Goal: Transaction & Acquisition: Purchase product/service

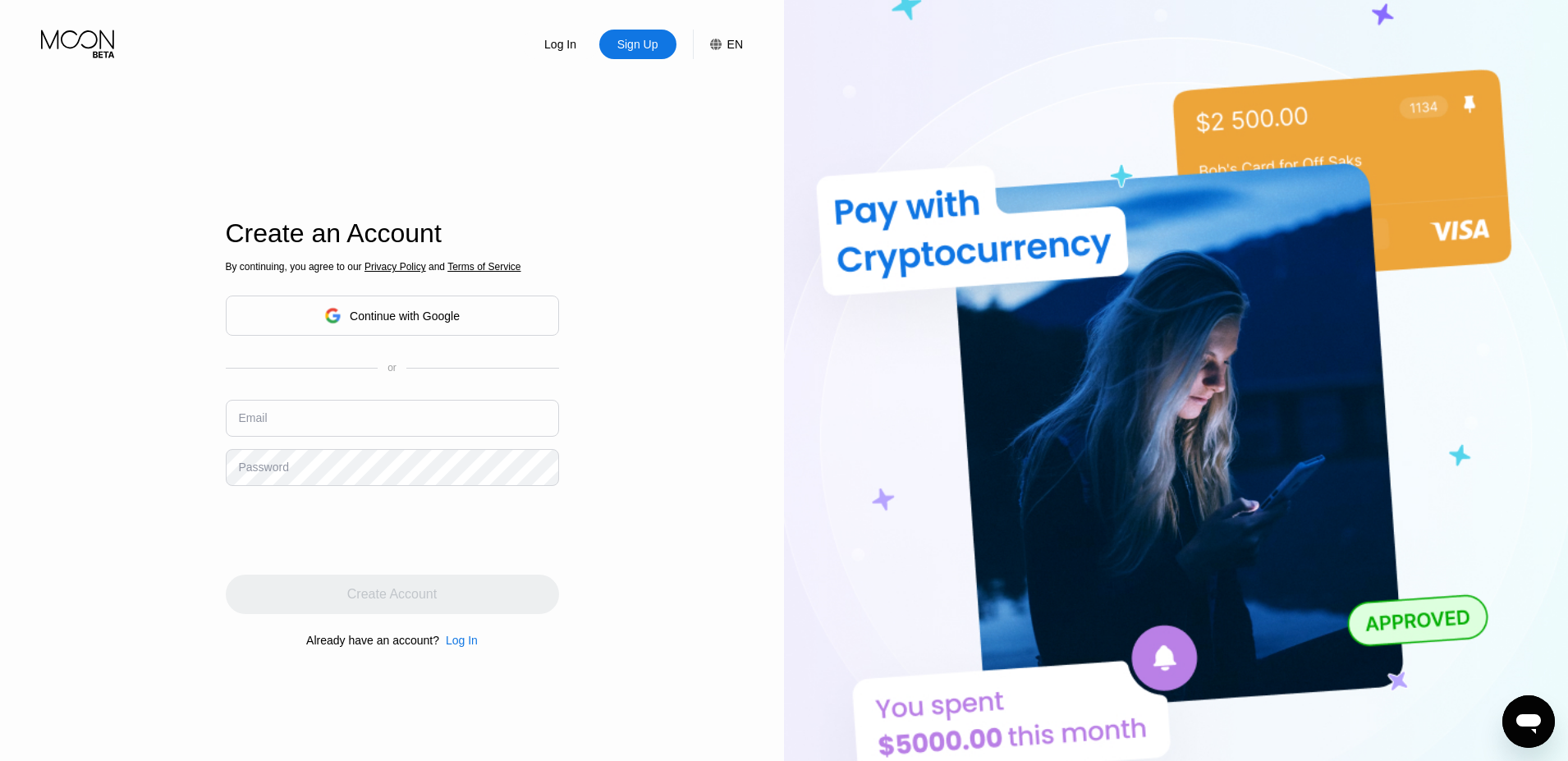
click at [452, 313] on div "Continue with Google" at bounding box center [405, 316] width 110 height 13
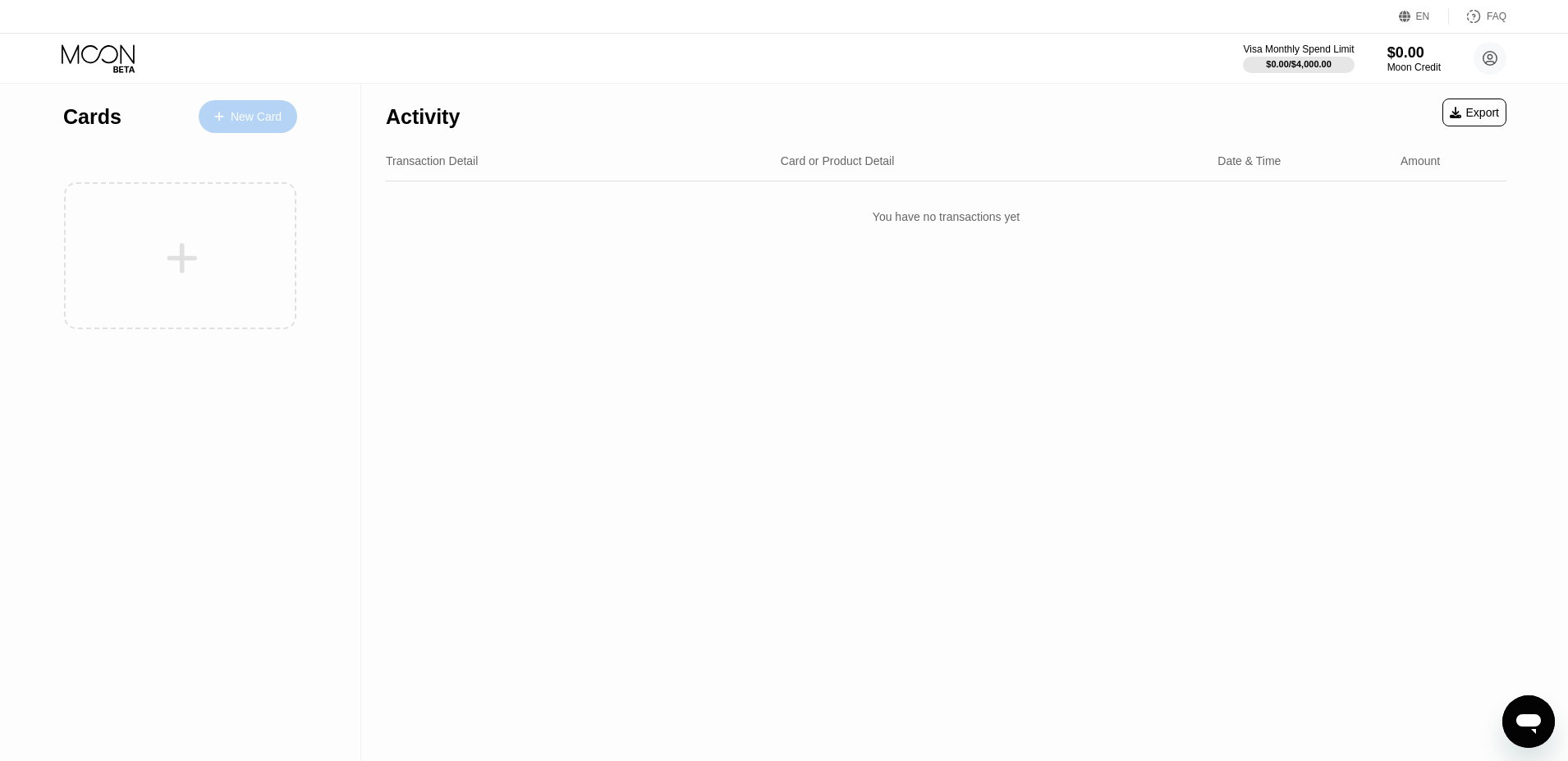
click at [248, 117] on div "New Card" at bounding box center [255, 117] width 51 height 14
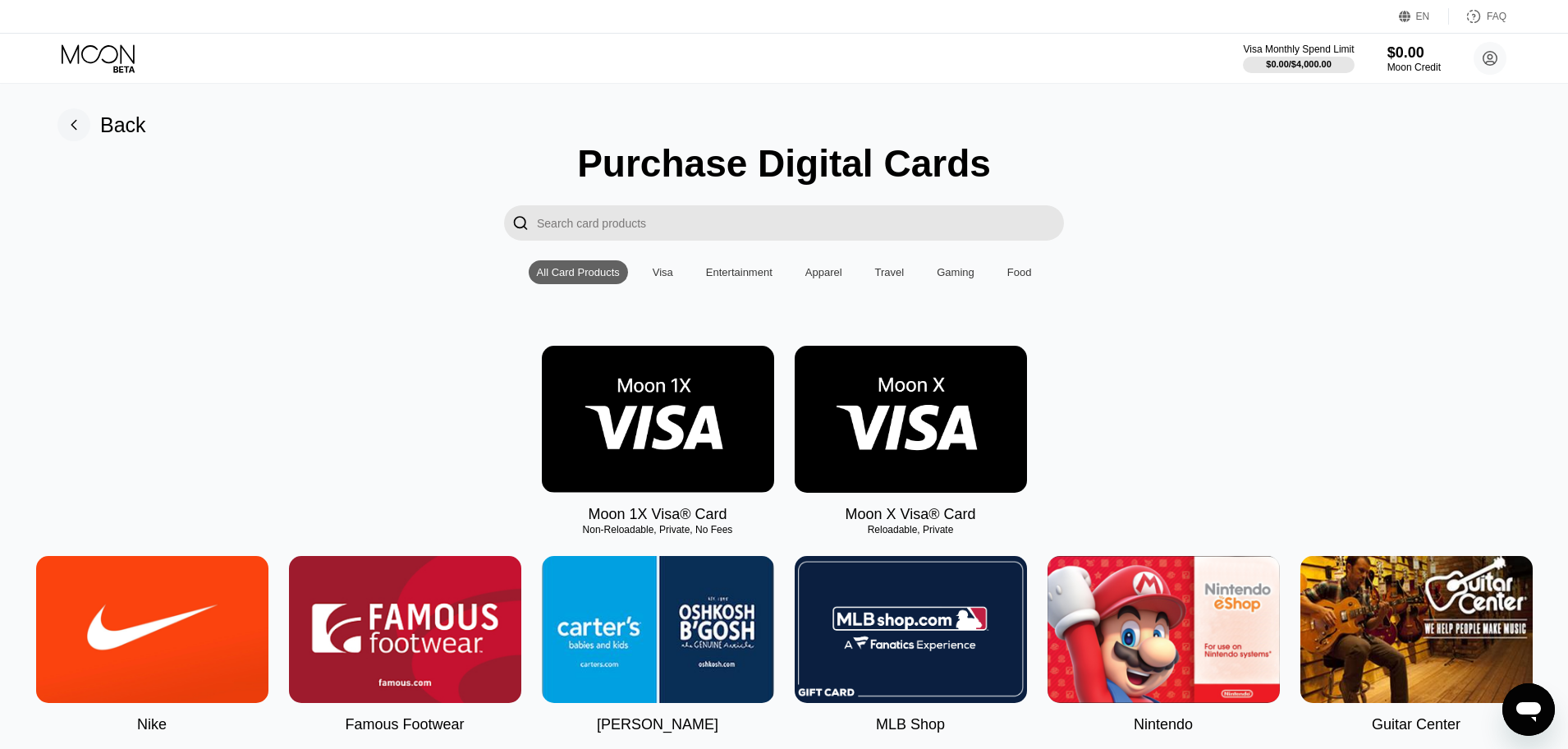
drag, startPoint x: 774, startPoint y: 486, endPoint x: 624, endPoint y: 432, distance: 159.4
click at [773, 486] on div "Moon 1X Visa® Card Non-Reloadable, Private, No Fees Moon X Visa® Card Reloadabl…" at bounding box center [784, 435] width 1527 height 178
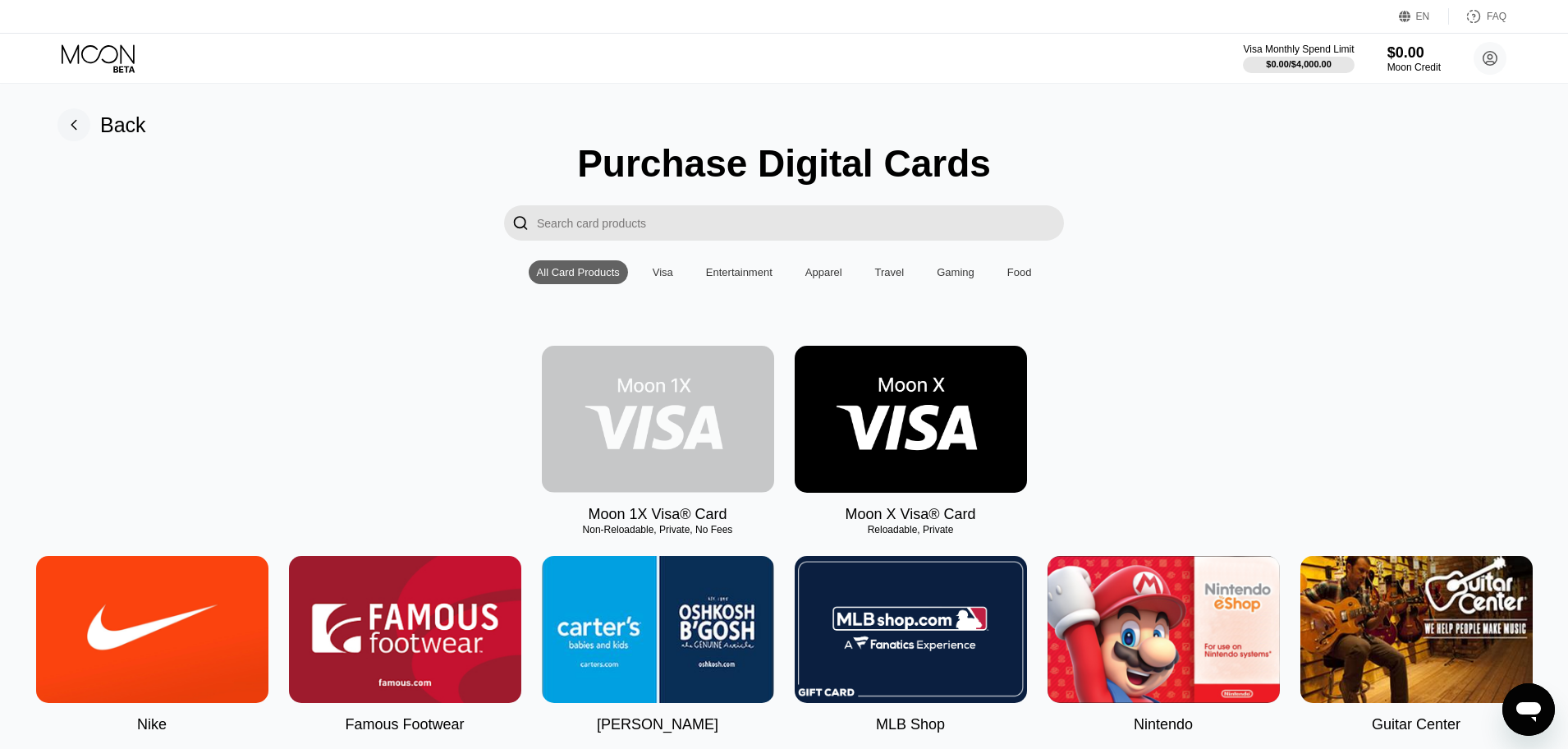
click at [624, 432] on img at bounding box center [658, 419] width 232 height 147
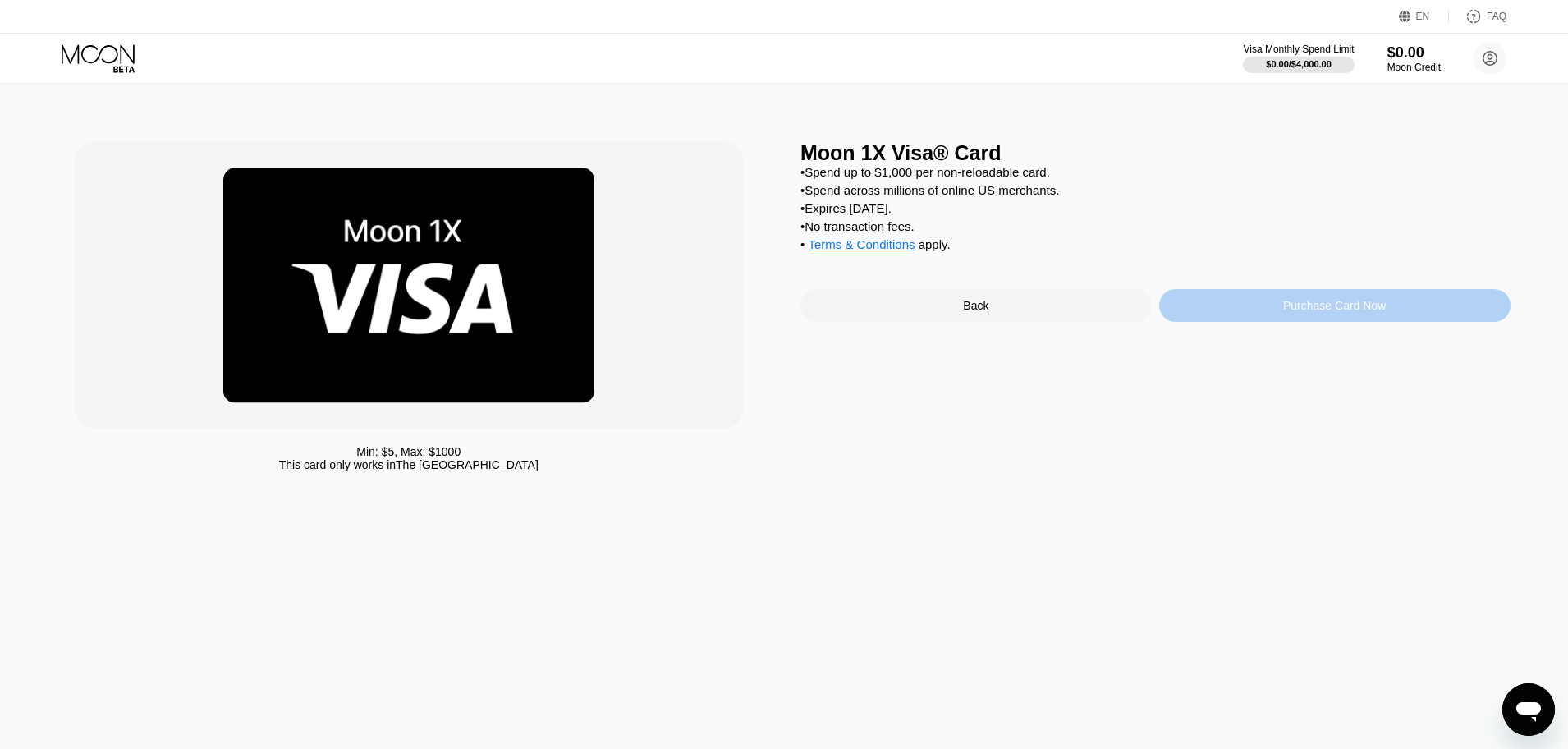
click at [1289, 308] on div "Purchase Card Now" at bounding box center [1335, 305] width 103 height 13
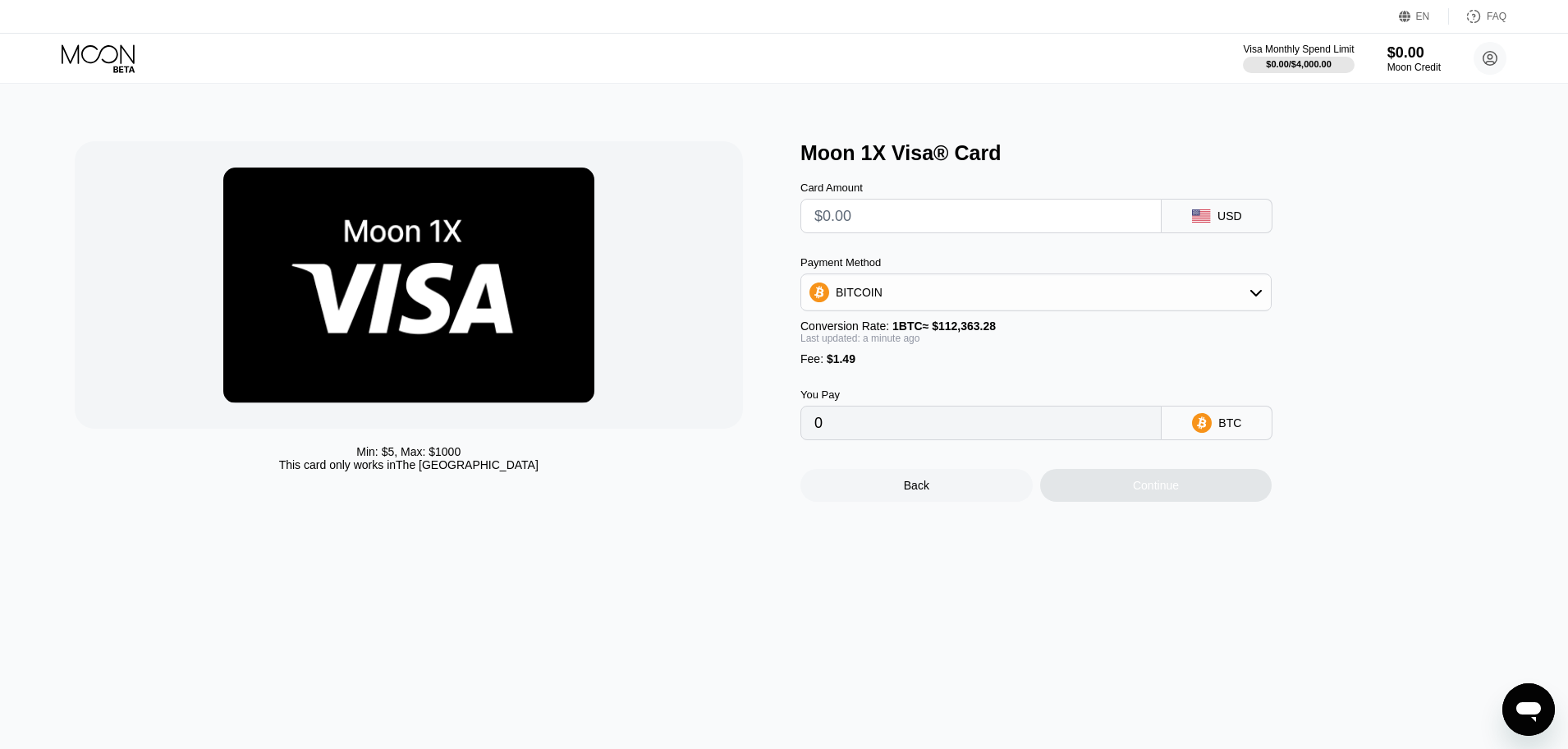
click at [907, 218] on input "text" at bounding box center [981, 216] width 333 height 33
click at [921, 290] on div "BITCOIN" at bounding box center [1036, 293] width 469 height 33
click at [954, 377] on div "USDT on TRON" at bounding box center [1046, 374] width 425 height 13
type input "0.00"
click at [956, 210] on input "text" at bounding box center [981, 216] width 333 height 33
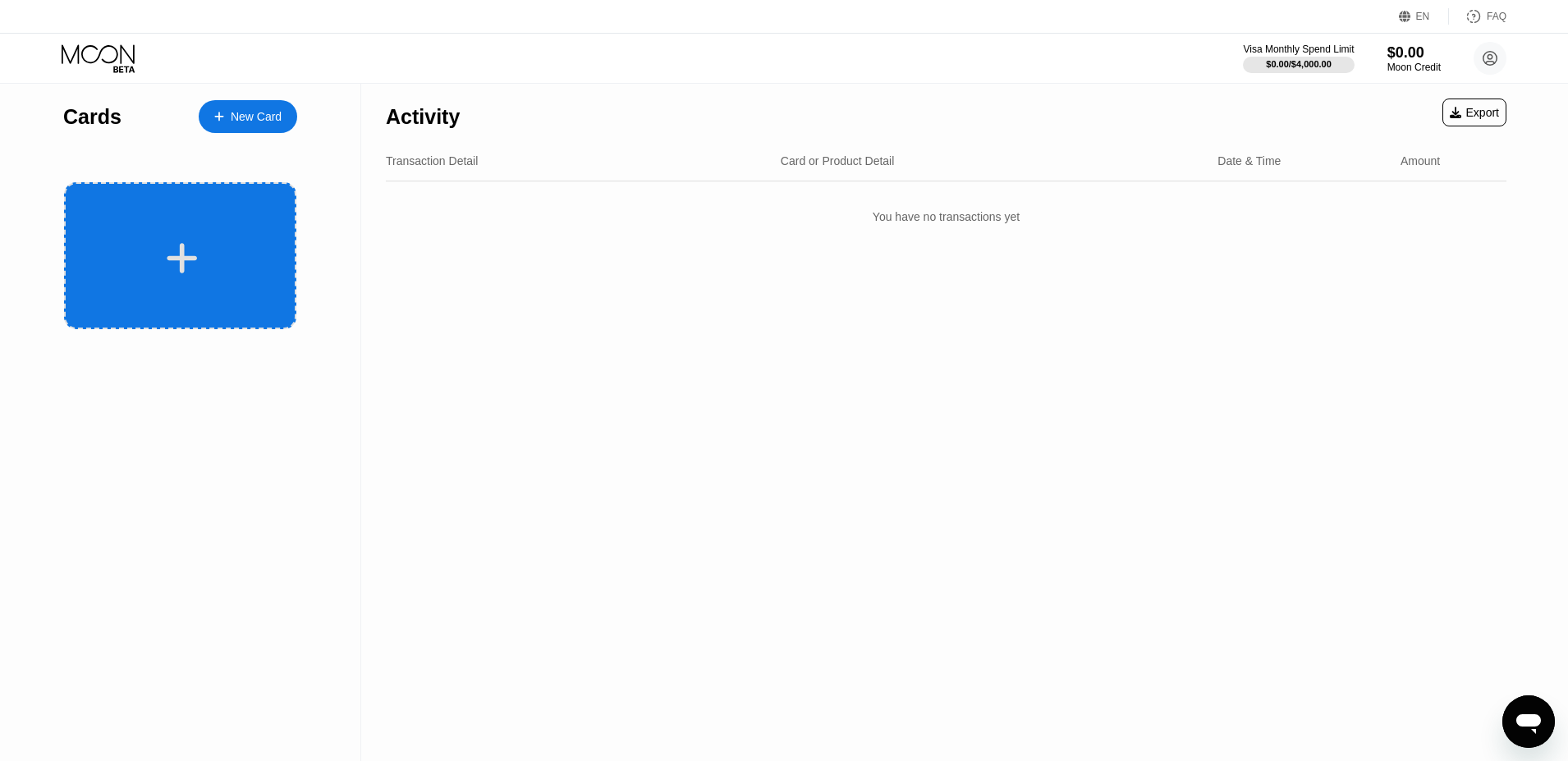
click at [234, 237] on div at bounding box center [180, 255] width 232 height 147
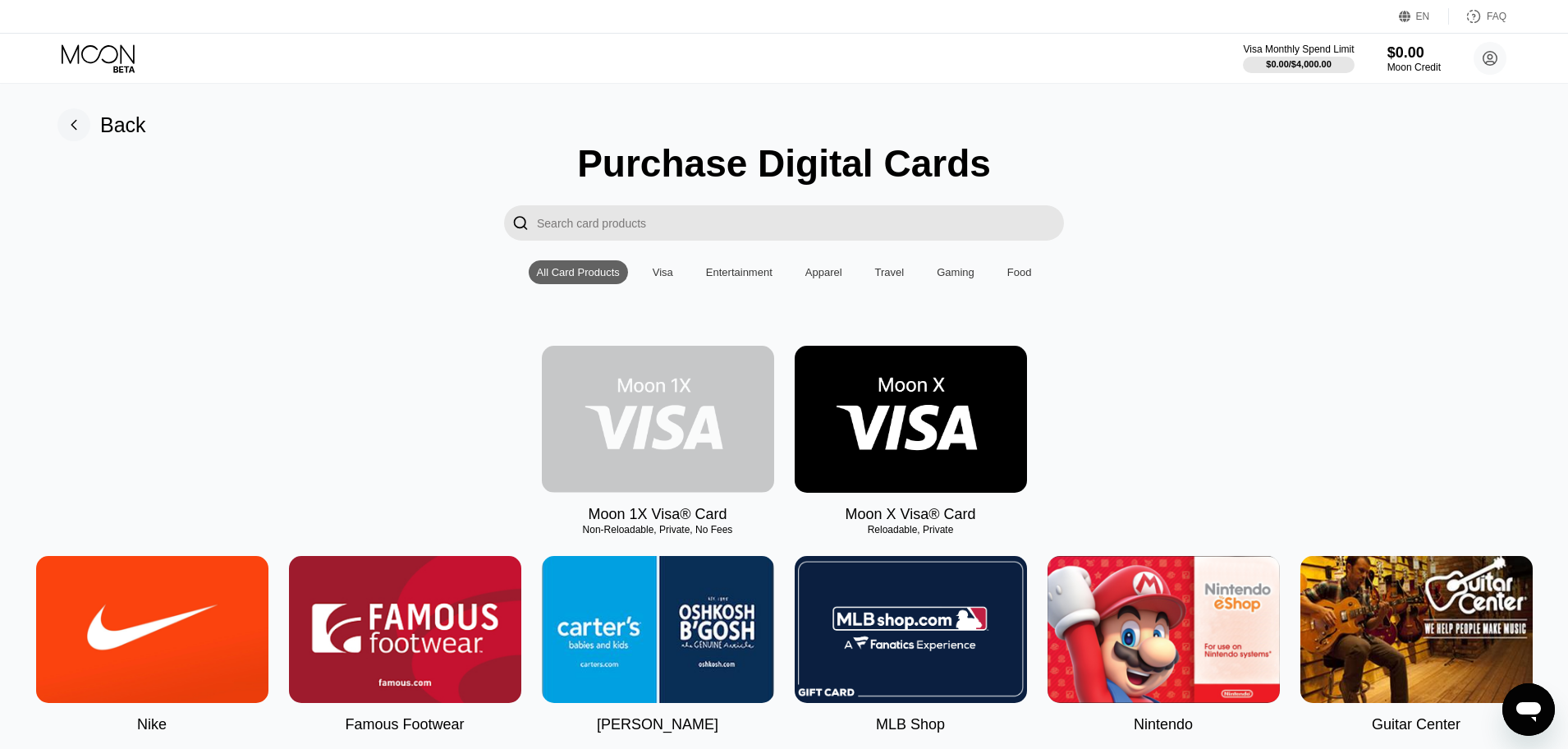
click at [665, 417] on img at bounding box center [658, 419] width 232 height 147
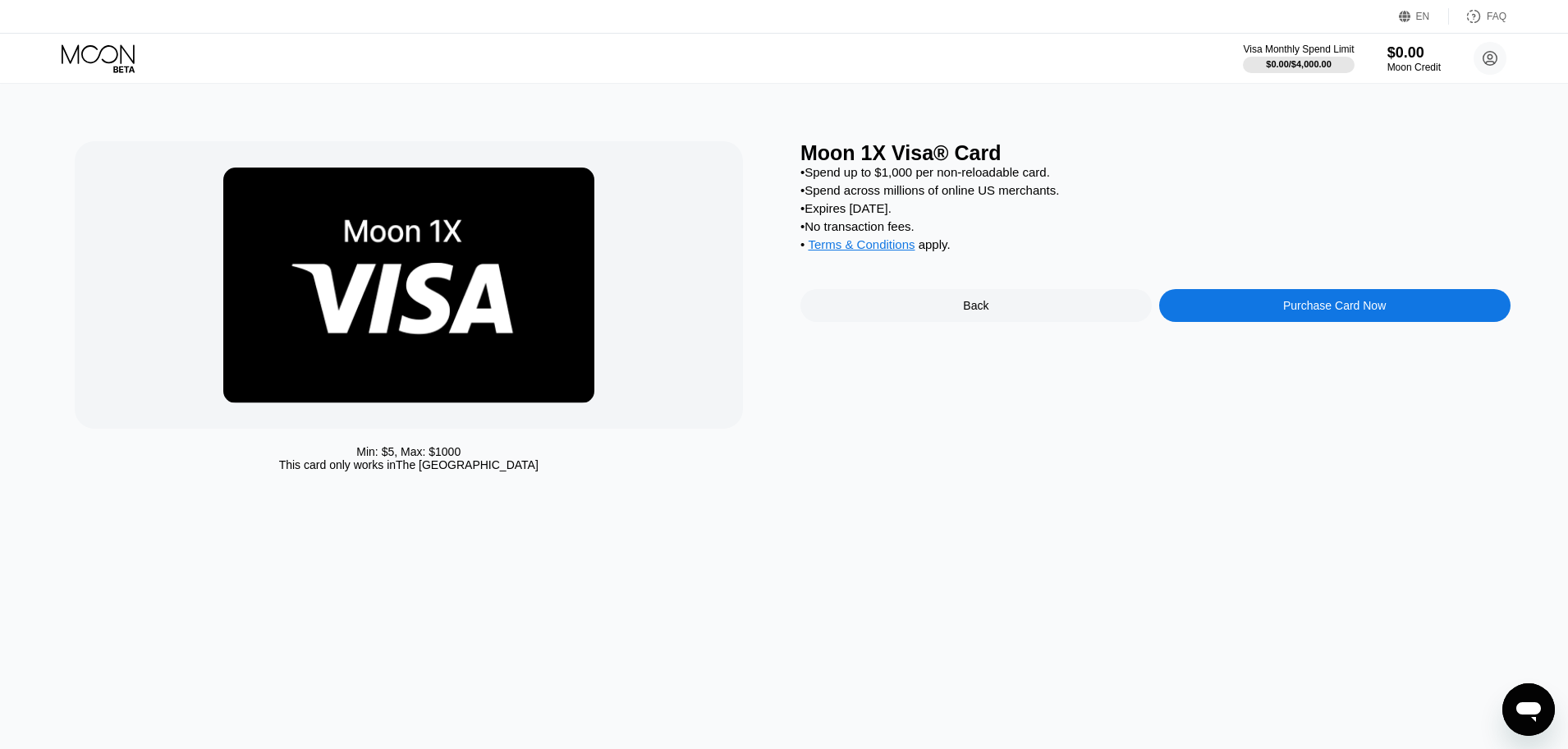
click at [1302, 307] on div "Purchase Card Now" at bounding box center [1335, 305] width 103 height 13
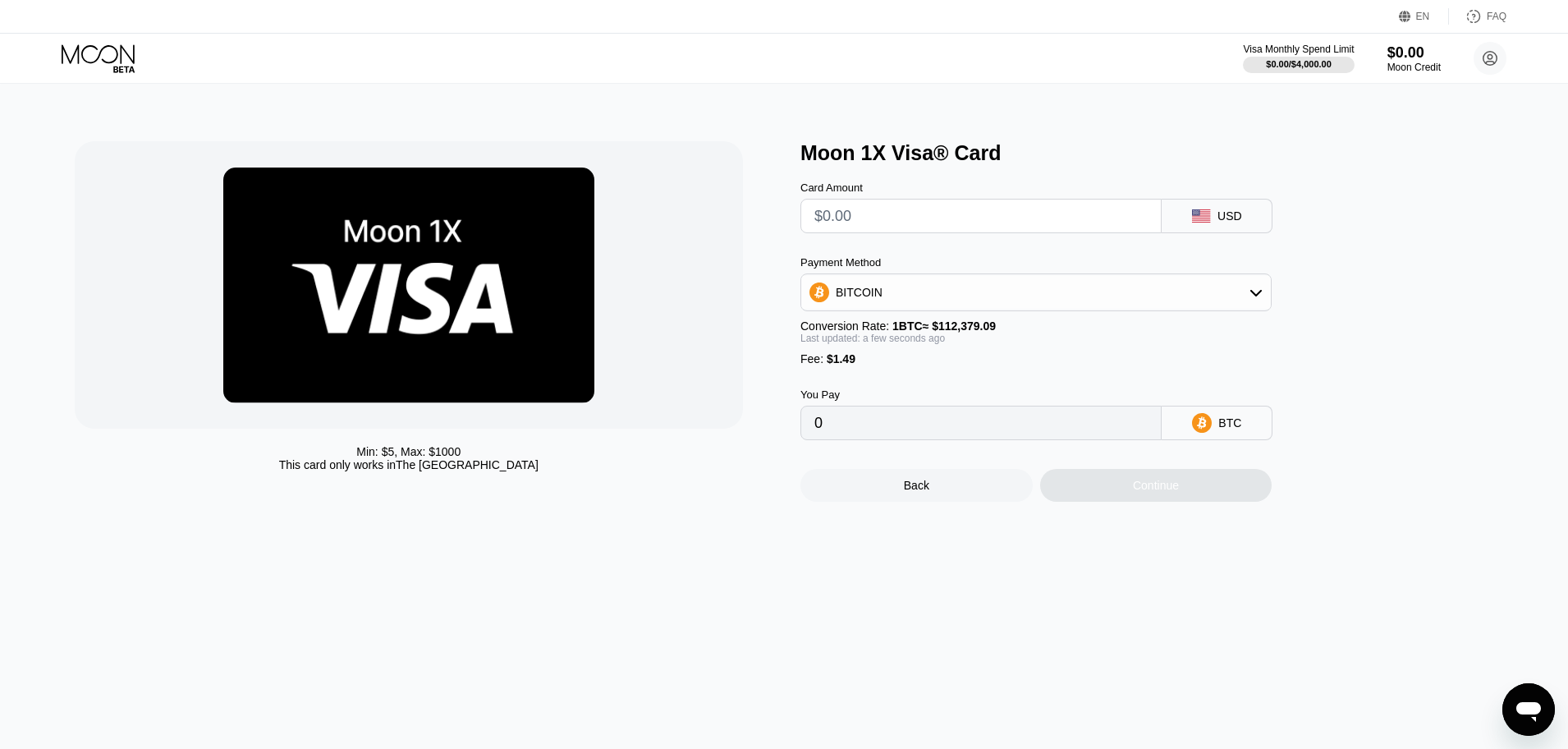
click at [1224, 222] on div "USD" at bounding box center [1217, 216] width 111 height 35
click at [909, 219] on input "text" at bounding box center [981, 216] width 333 height 33
type input "$1"
type input "0.00002216"
type input "$10"
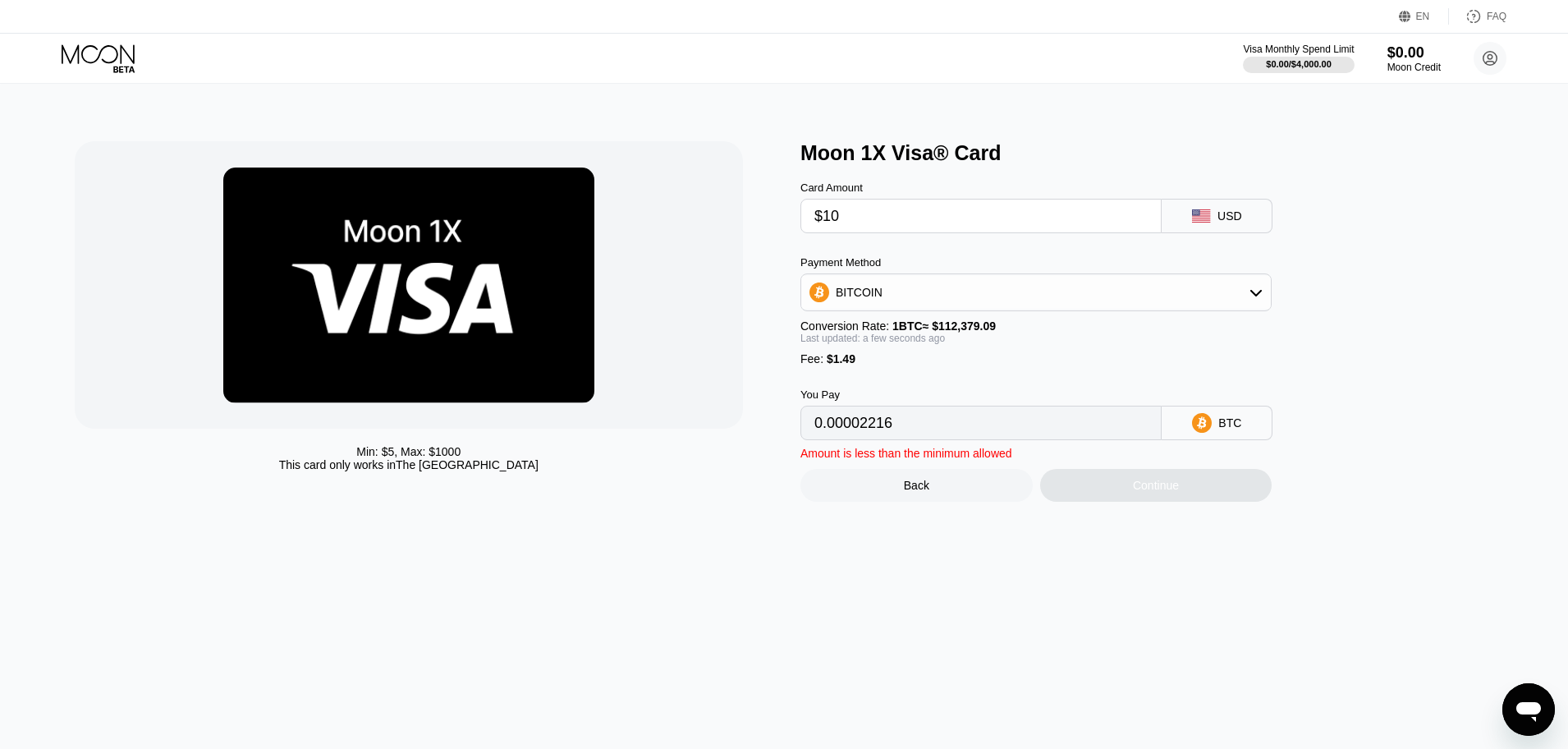
type input "0.00010225"
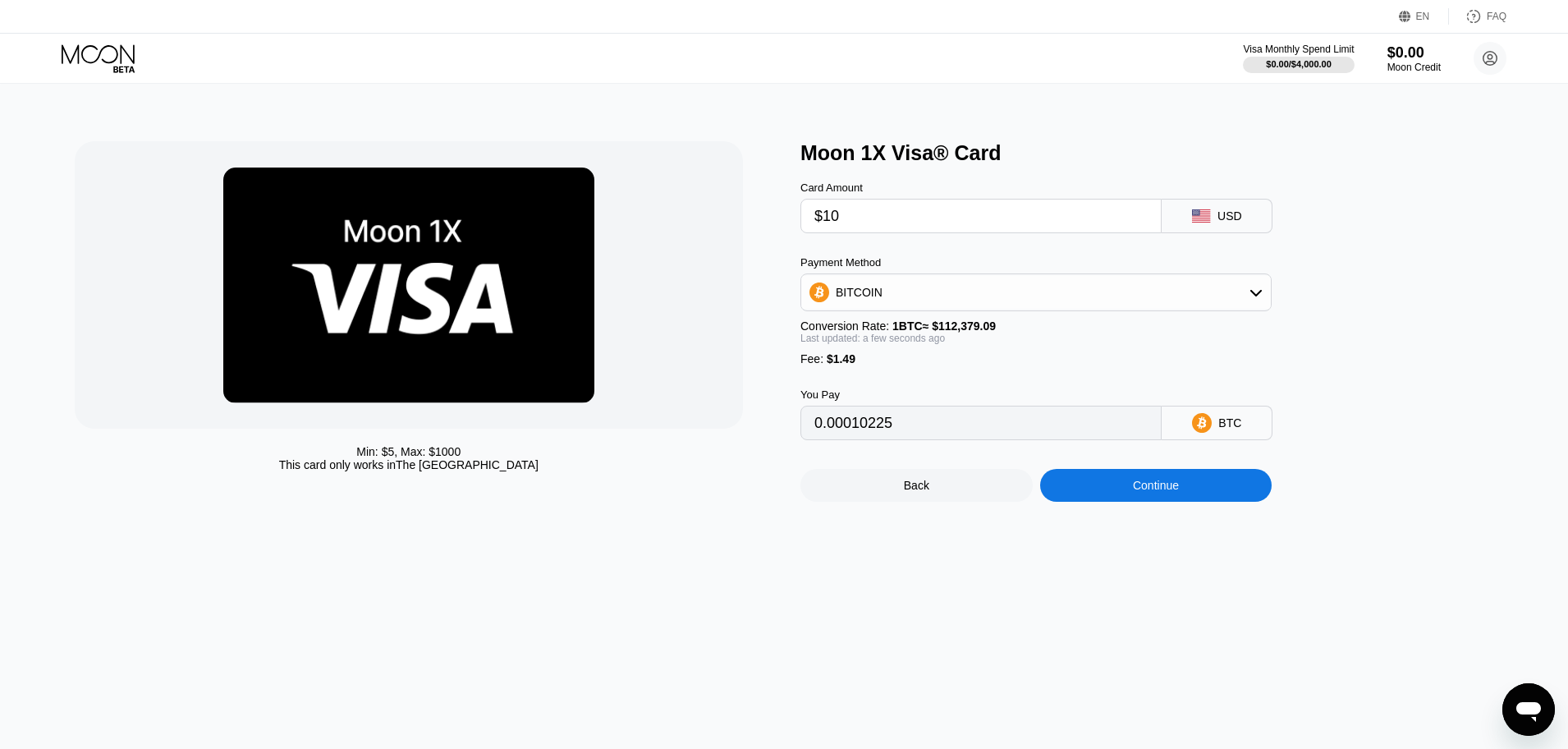
type input "$10"
click at [975, 294] on div "BITCOIN" at bounding box center [1036, 293] width 469 height 33
click at [751, 205] on div "Min: $ 5 , Max: $ 1000 This card only works in The United States" at bounding box center [430, 321] width 711 height 361
click at [1201, 301] on div "BITCOIN" at bounding box center [1036, 293] width 469 height 33
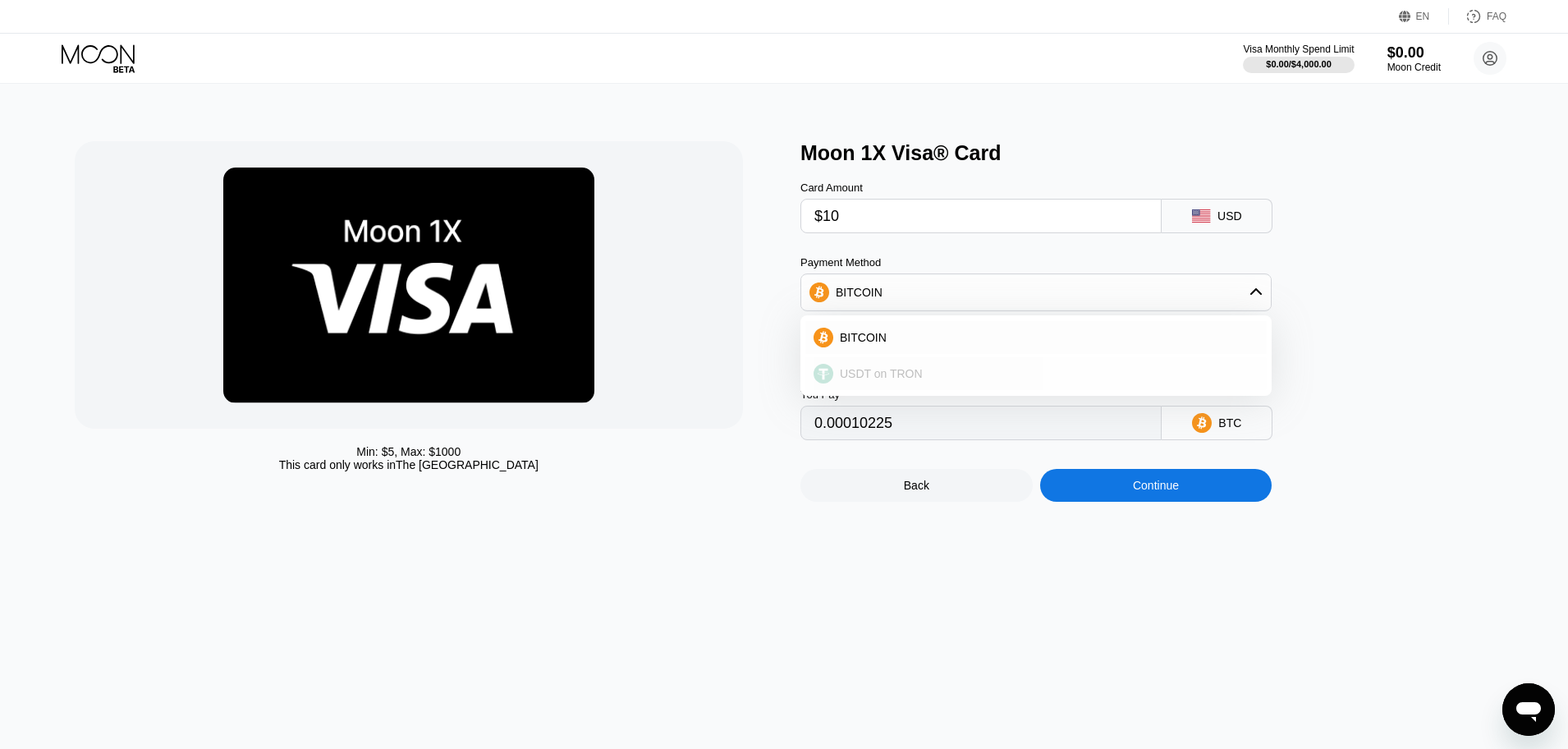
click at [910, 365] on div "USDT on TRON" at bounding box center [1036, 374] width 461 height 33
type input "11.61"
drag, startPoint x: 1222, startPoint y: 427, endPoint x: 1197, endPoint y: 415, distance: 27.7
click at [1197, 415] on div "USDT TRC-20" at bounding box center [1230, 423] width 69 height 27
copy div "USDT TRC-20"
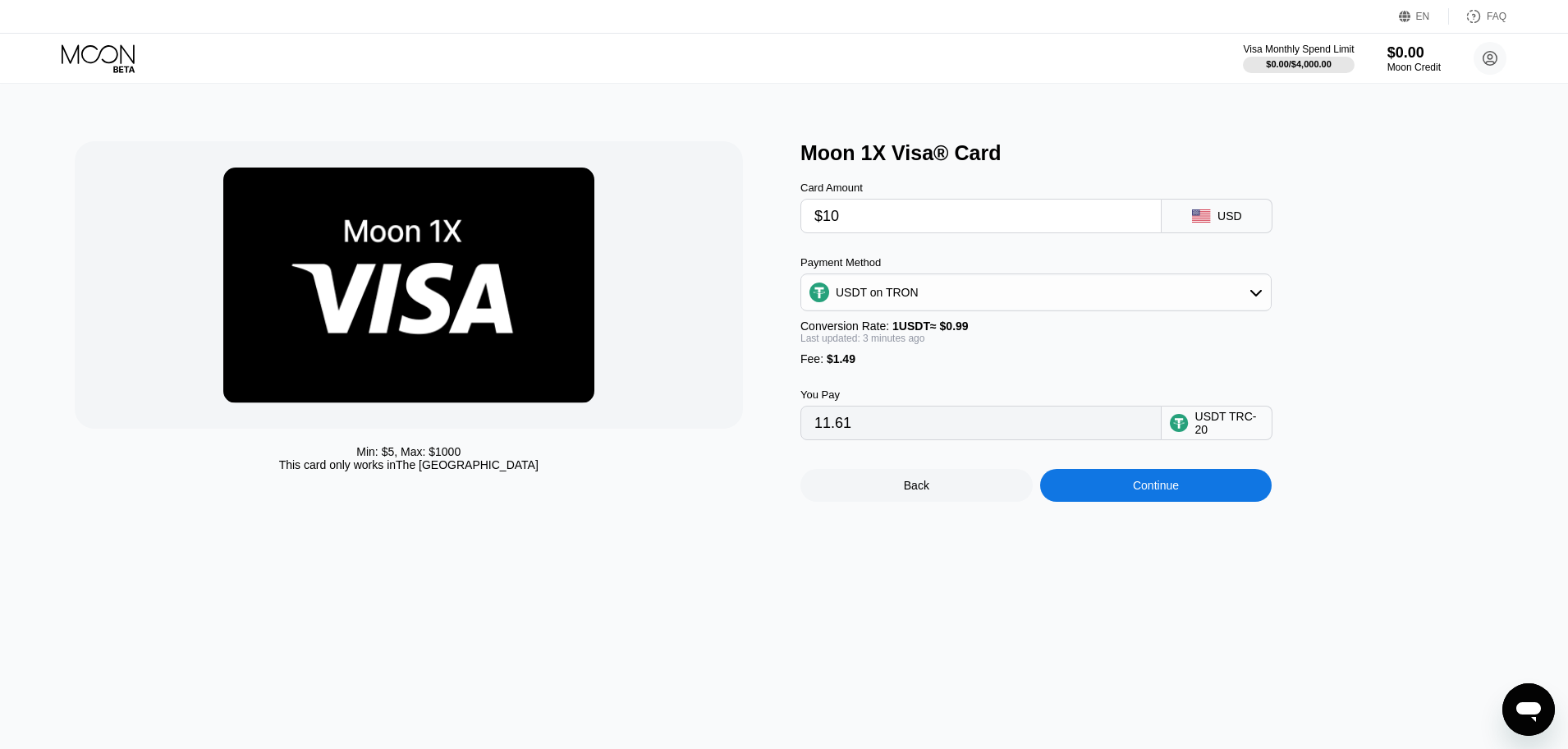
click at [970, 203] on input "$10" at bounding box center [981, 216] width 333 height 33
click at [973, 207] on input "$10" at bounding box center [981, 216] width 333 height 33
click at [884, 216] on input "$10" at bounding box center [981, 216] width 333 height 33
type input "0.00"
type input "$7"
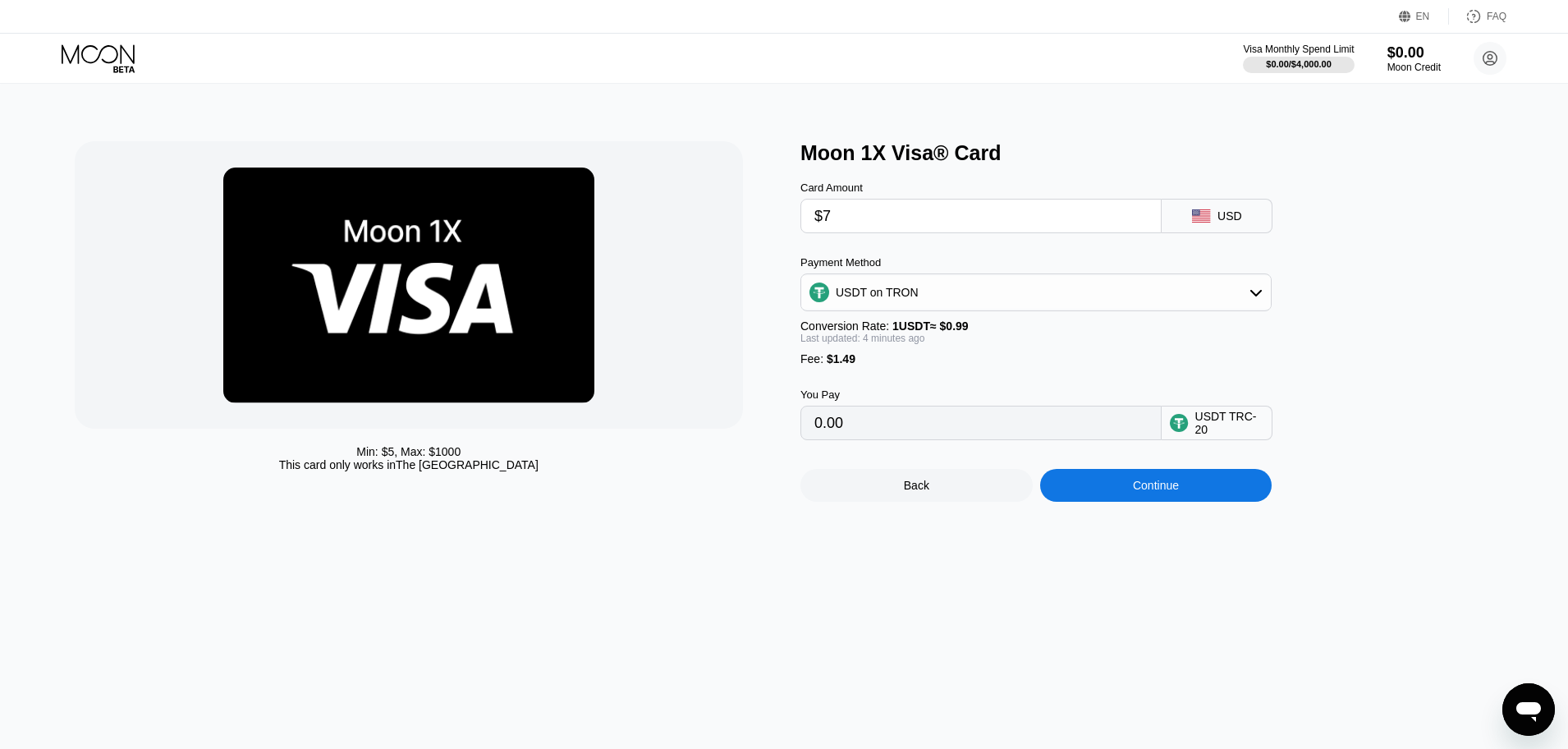
type input "8.58"
type input "$7.3"
type input "8.88"
type input "$7."
type input "8.58"
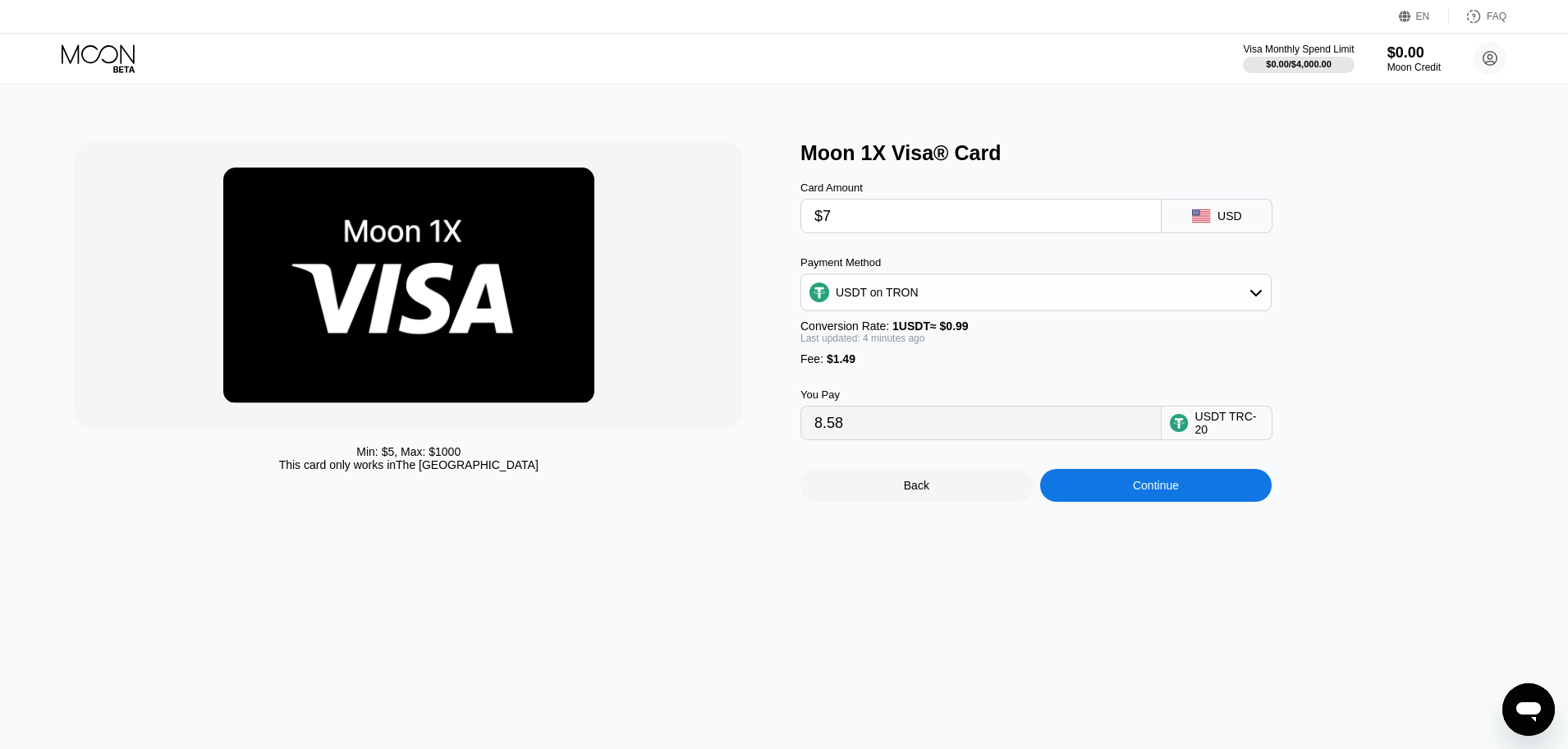
type input "$7"
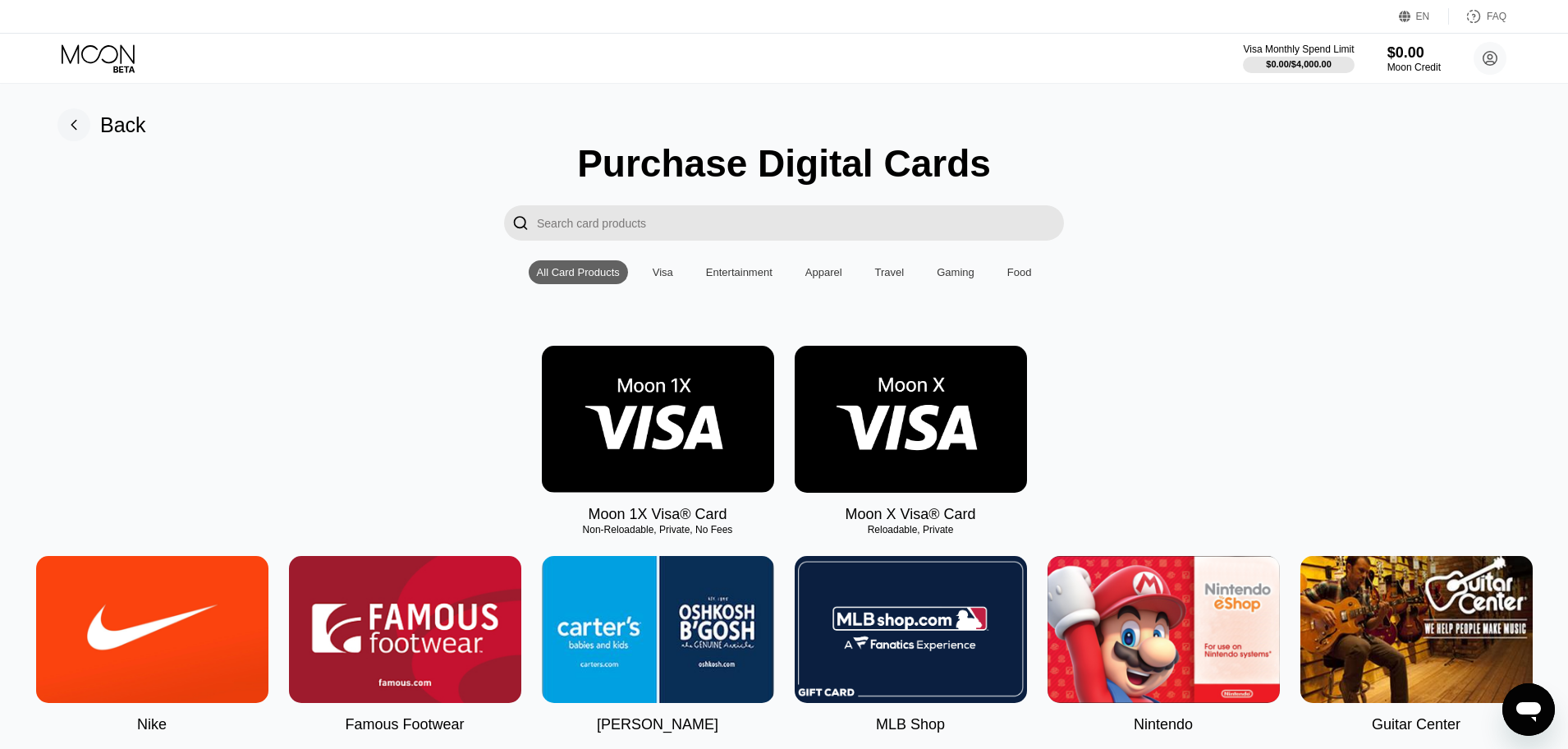
click at [925, 434] on img at bounding box center [910, 419] width 232 height 147
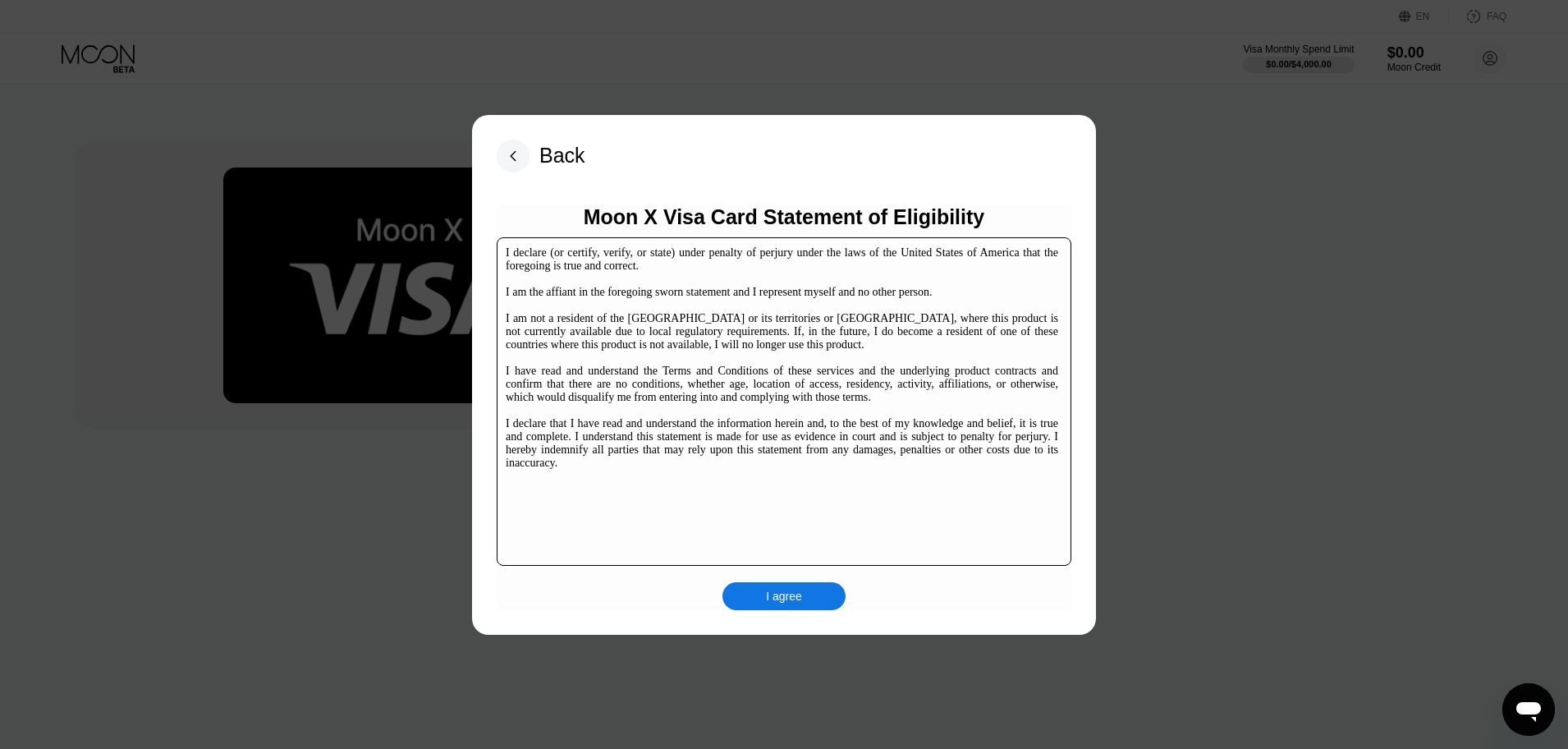
click at [783, 591] on div "I agree" at bounding box center [784, 596] width 36 height 15
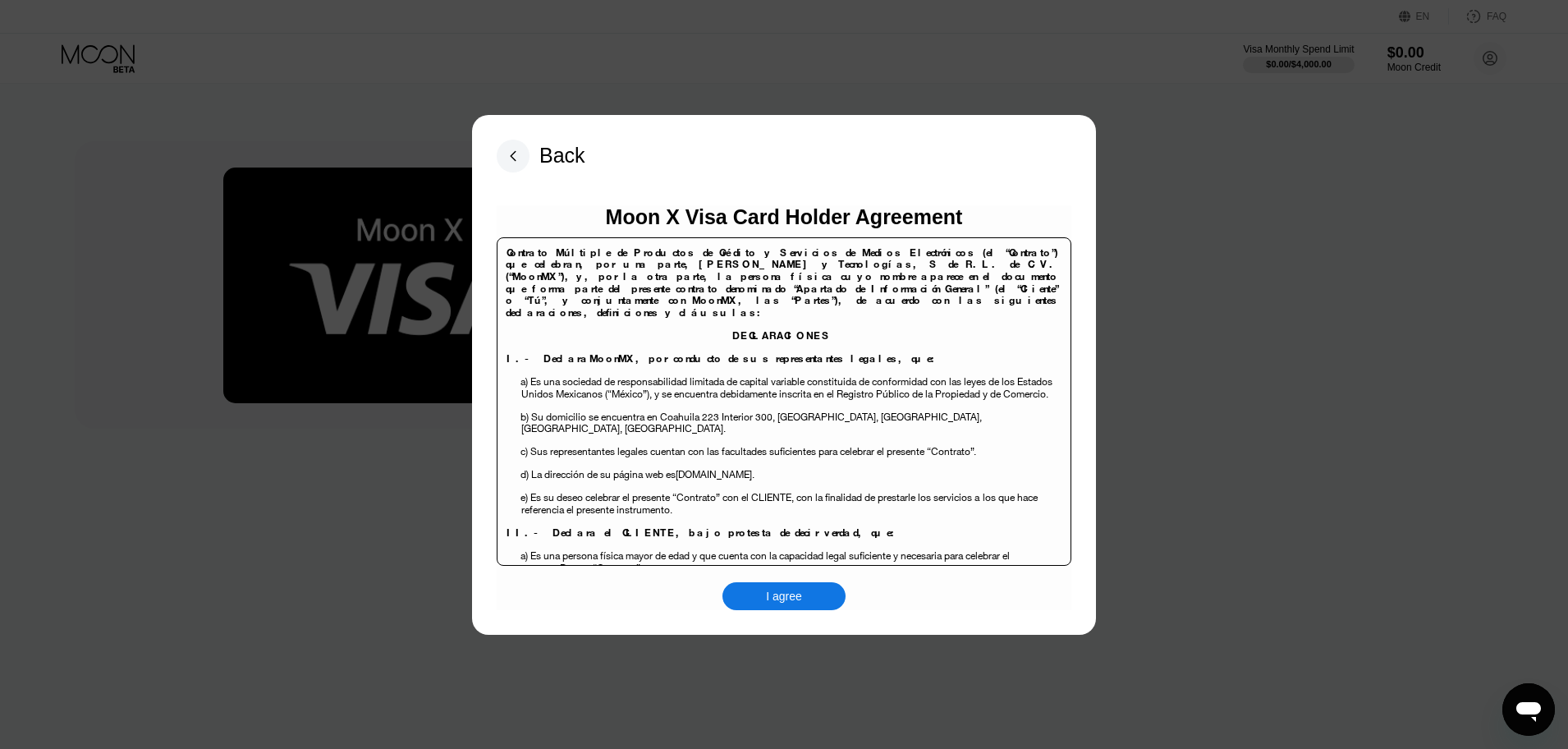
click at [813, 595] on div "I agree" at bounding box center [784, 596] width 124 height 28
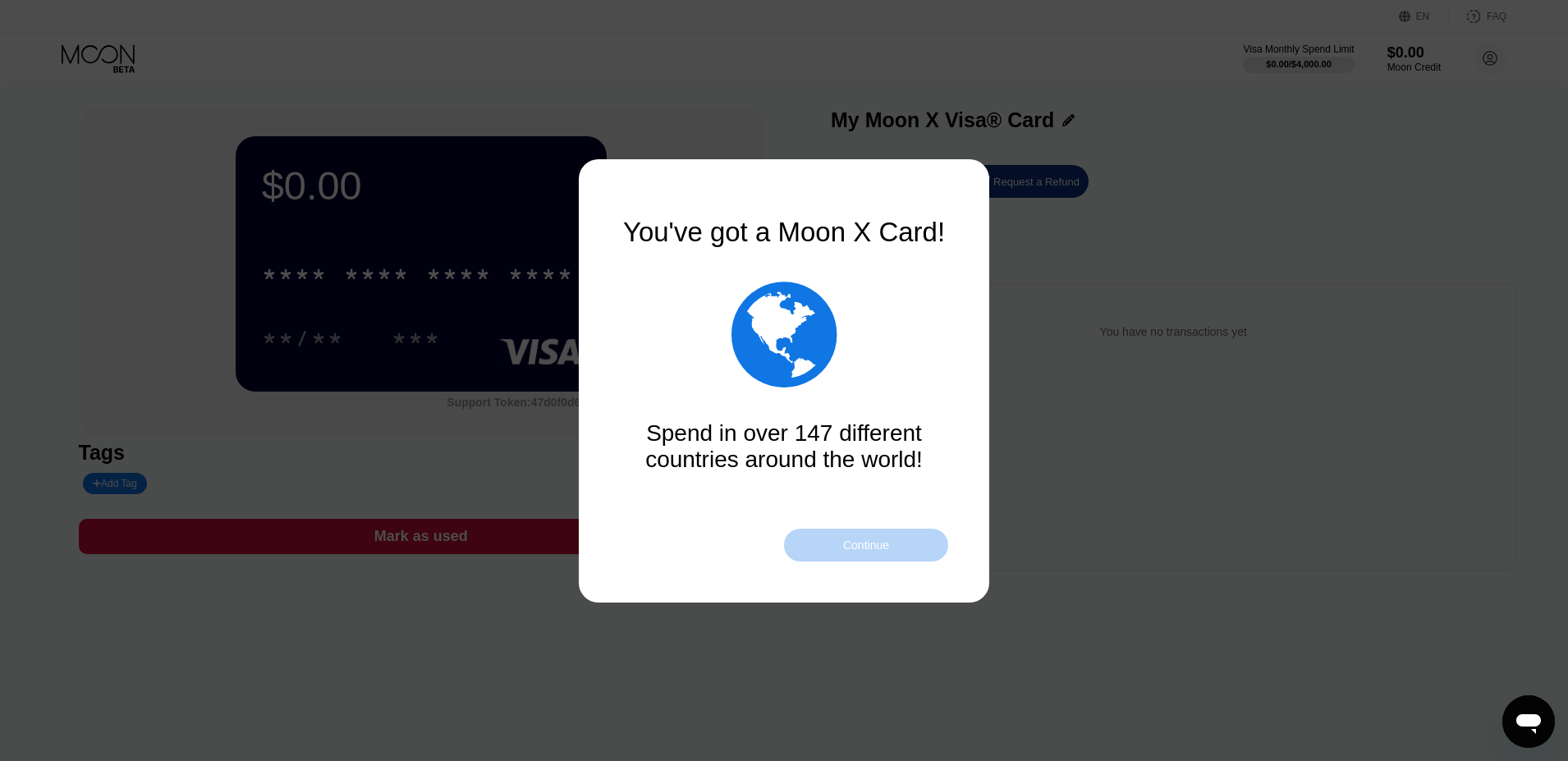
click at [847, 541] on div "Continue" at bounding box center [866, 545] width 46 height 13
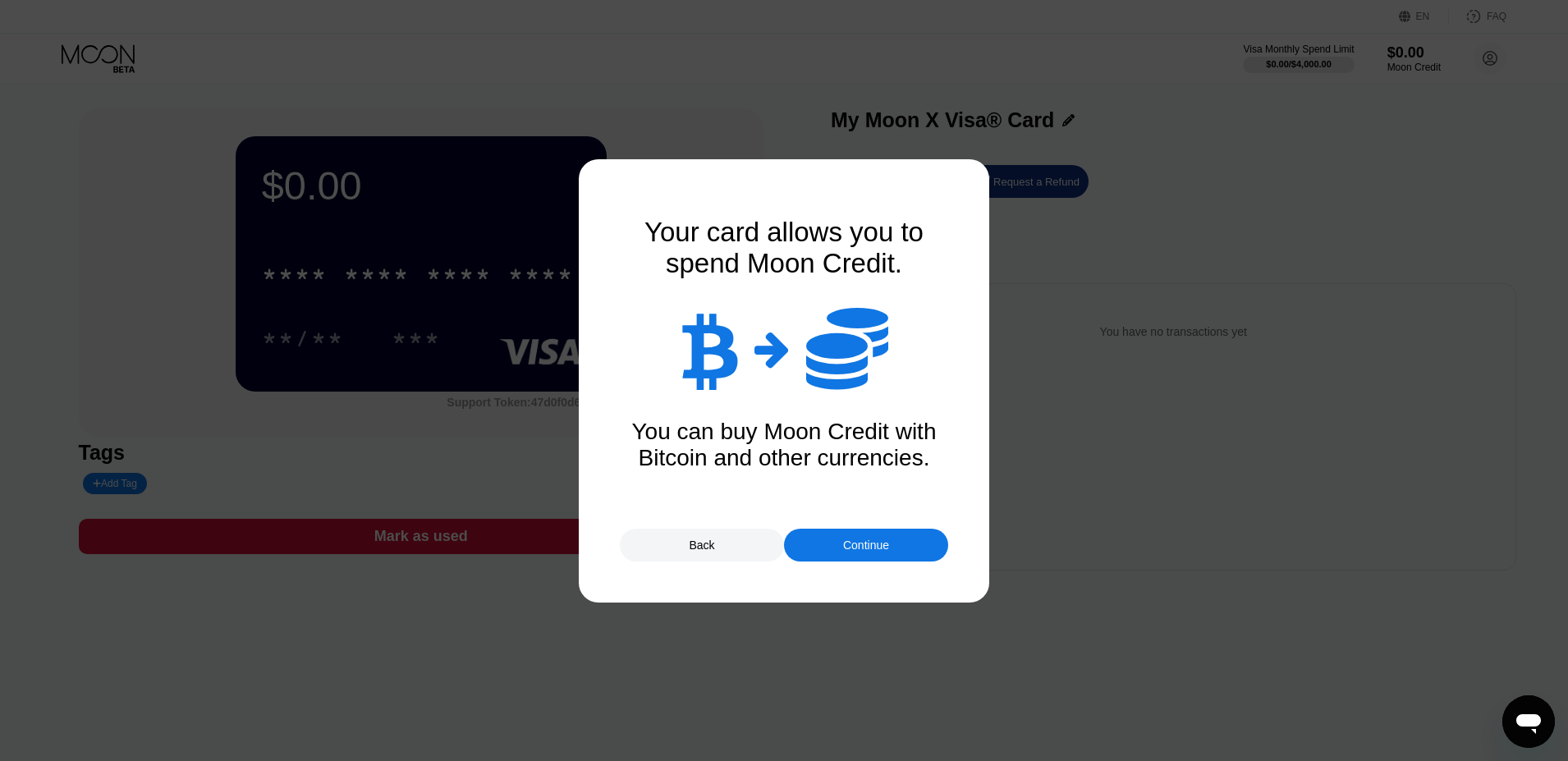
click at [868, 547] on div "Continue" at bounding box center [866, 545] width 46 height 13
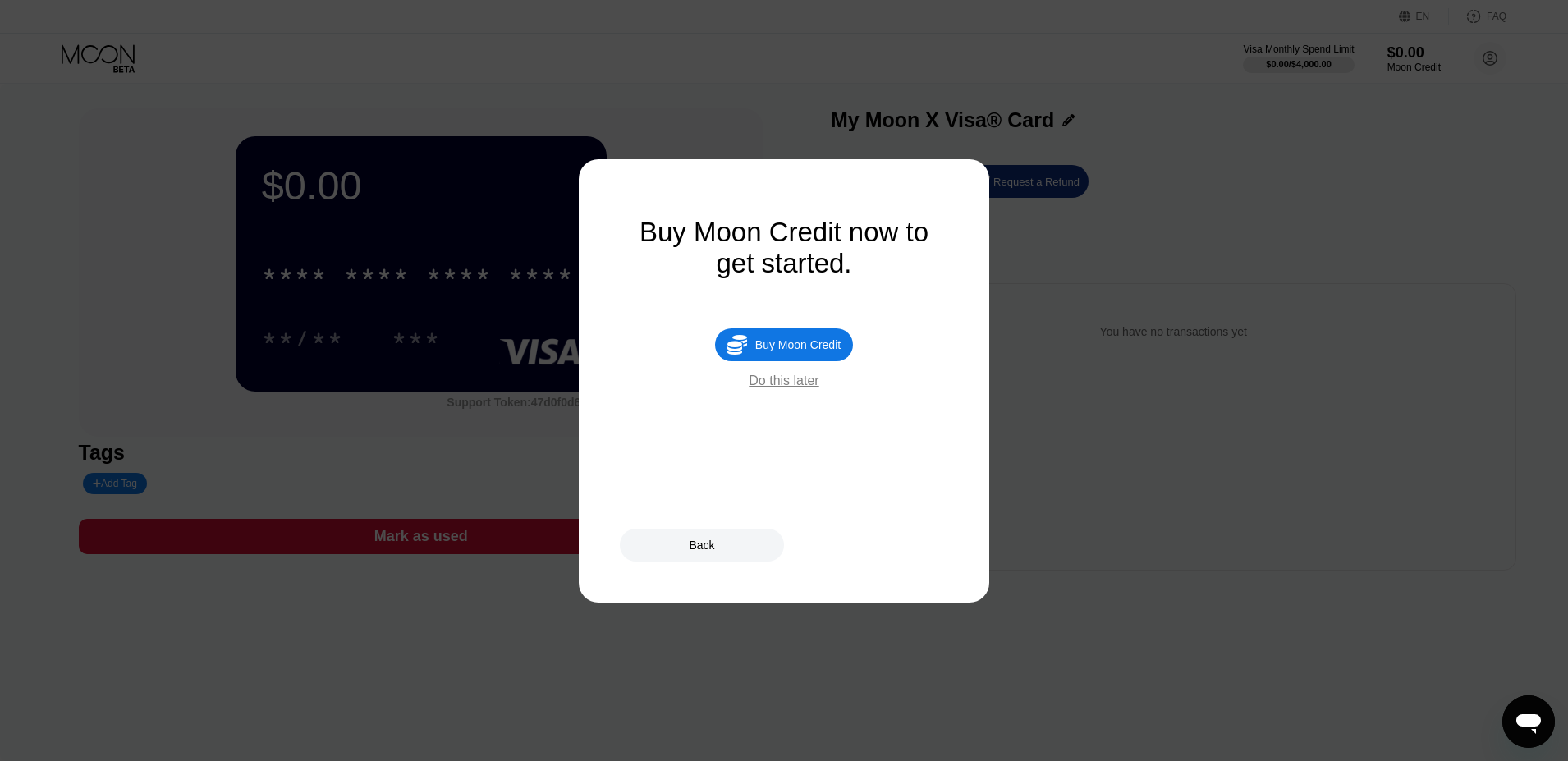
click at [784, 344] on div "Buy Moon Credit" at bounding box center [798, 345] width 85 height 13
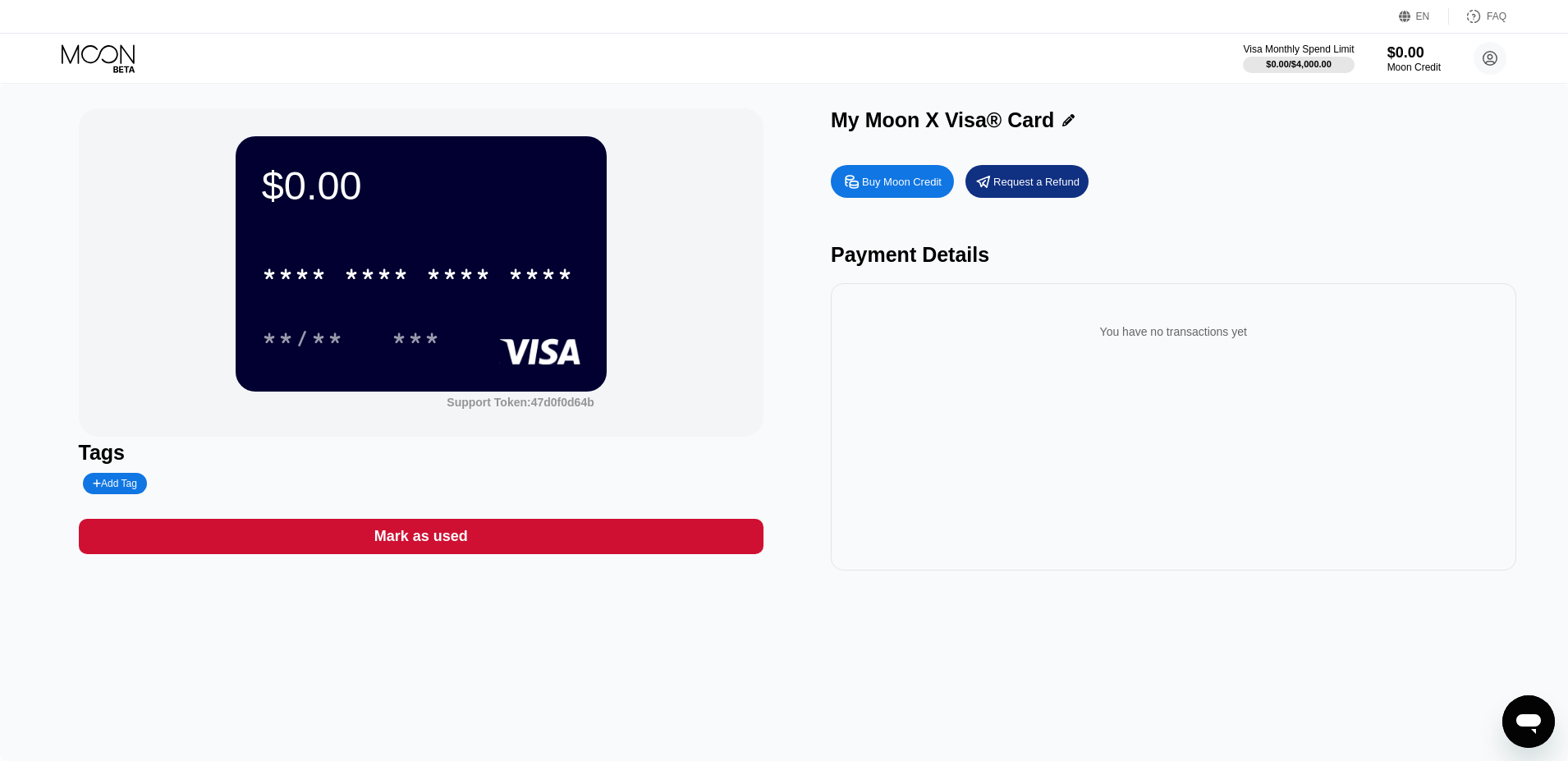
type input "0"
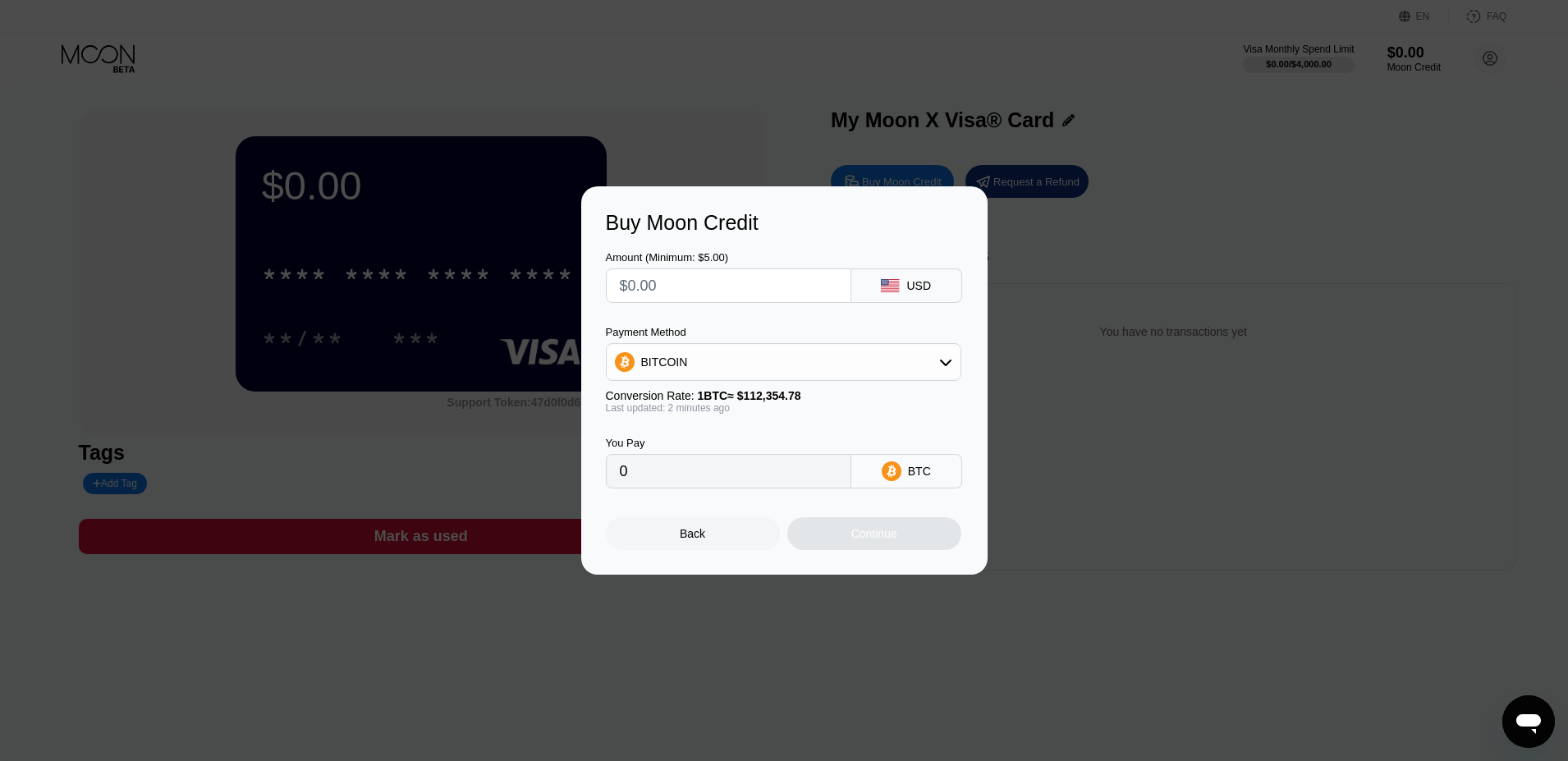
click at [911, 351] on div "BITCOIN" at bounding box center [784, 362] width 354 height 33
click at [676, 540] on div "Back" at bounding box center [693, 534] width 174 height 33
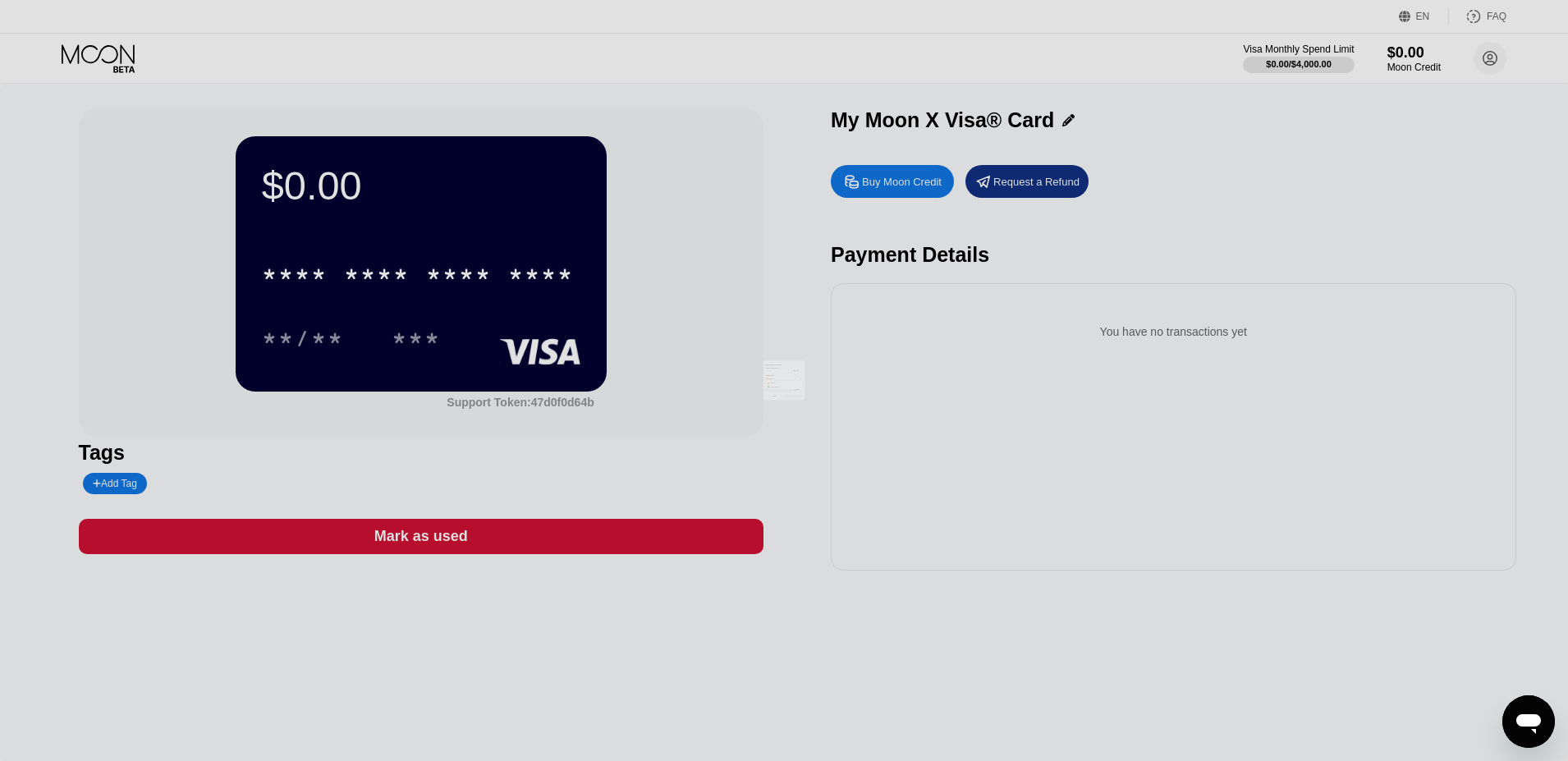
click at [679, 539] on div at bounding box center [788, 380] width 1576 height 761
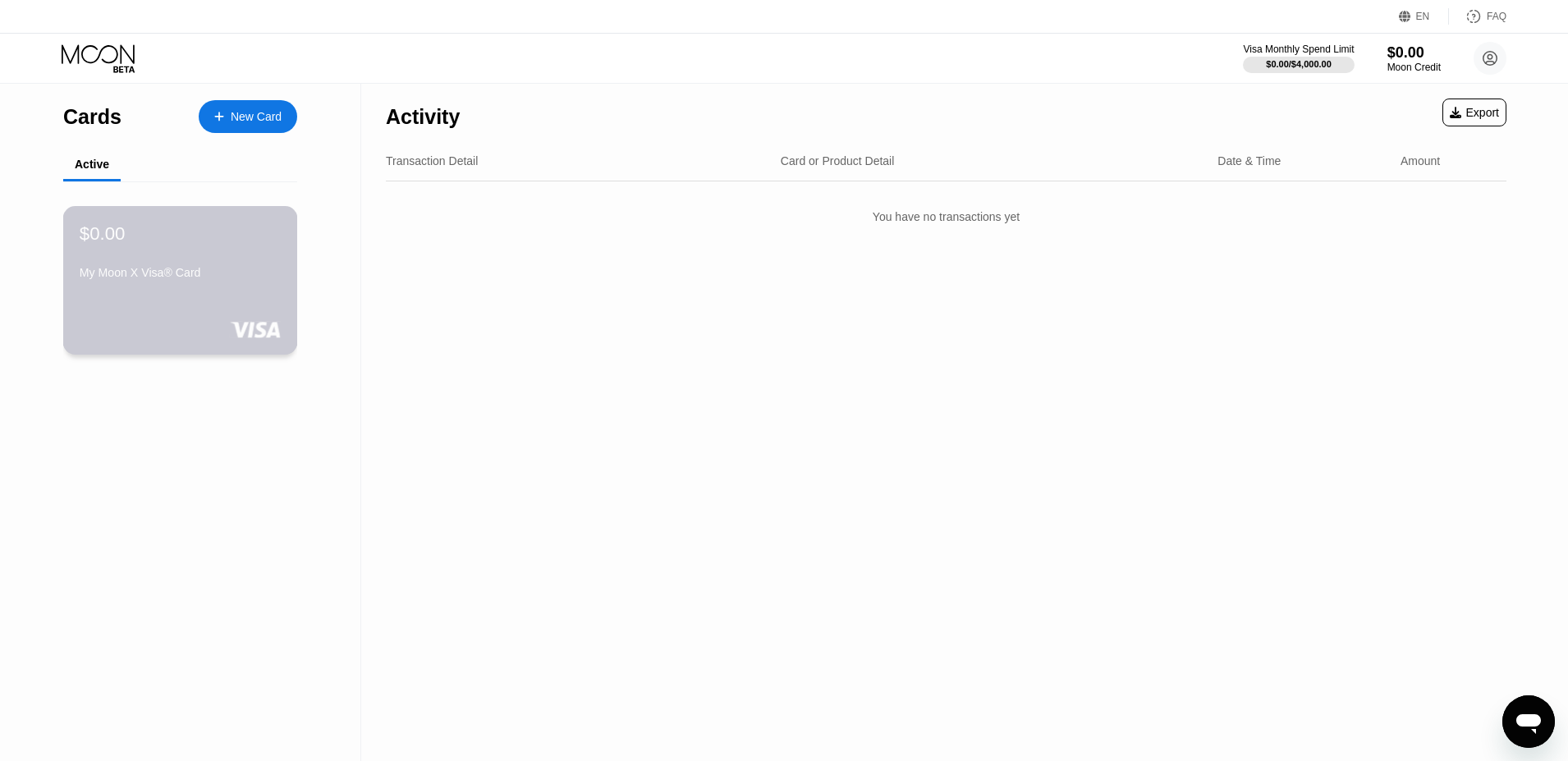
click at [171, 292] on div "$0.00 My Moon X Visa® Card" at bounding box center [180, 280] width 235 height 148
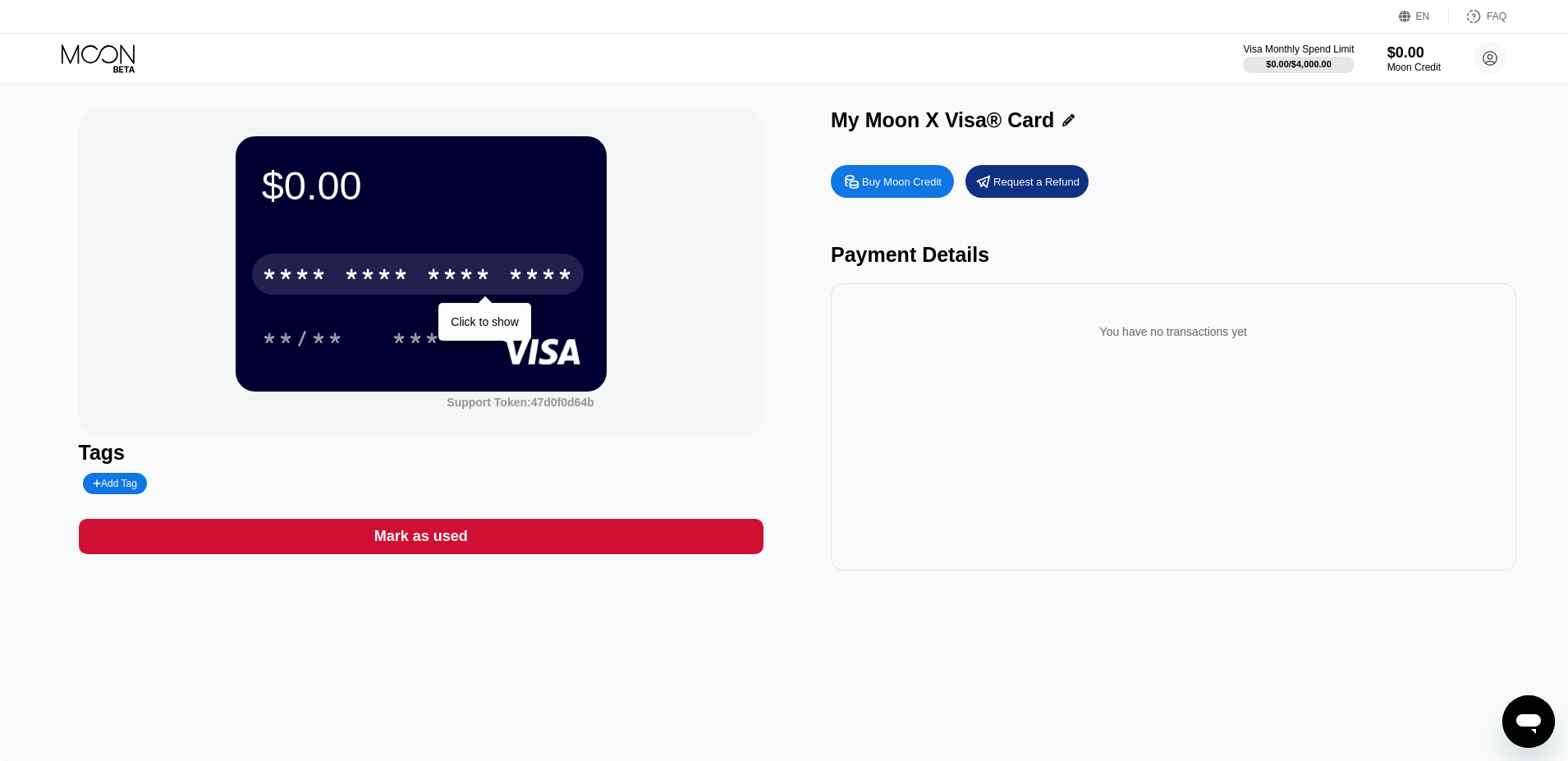
click at [440, 275] on div "* * * *" at bounding box center [459, 277] width 66 height 27
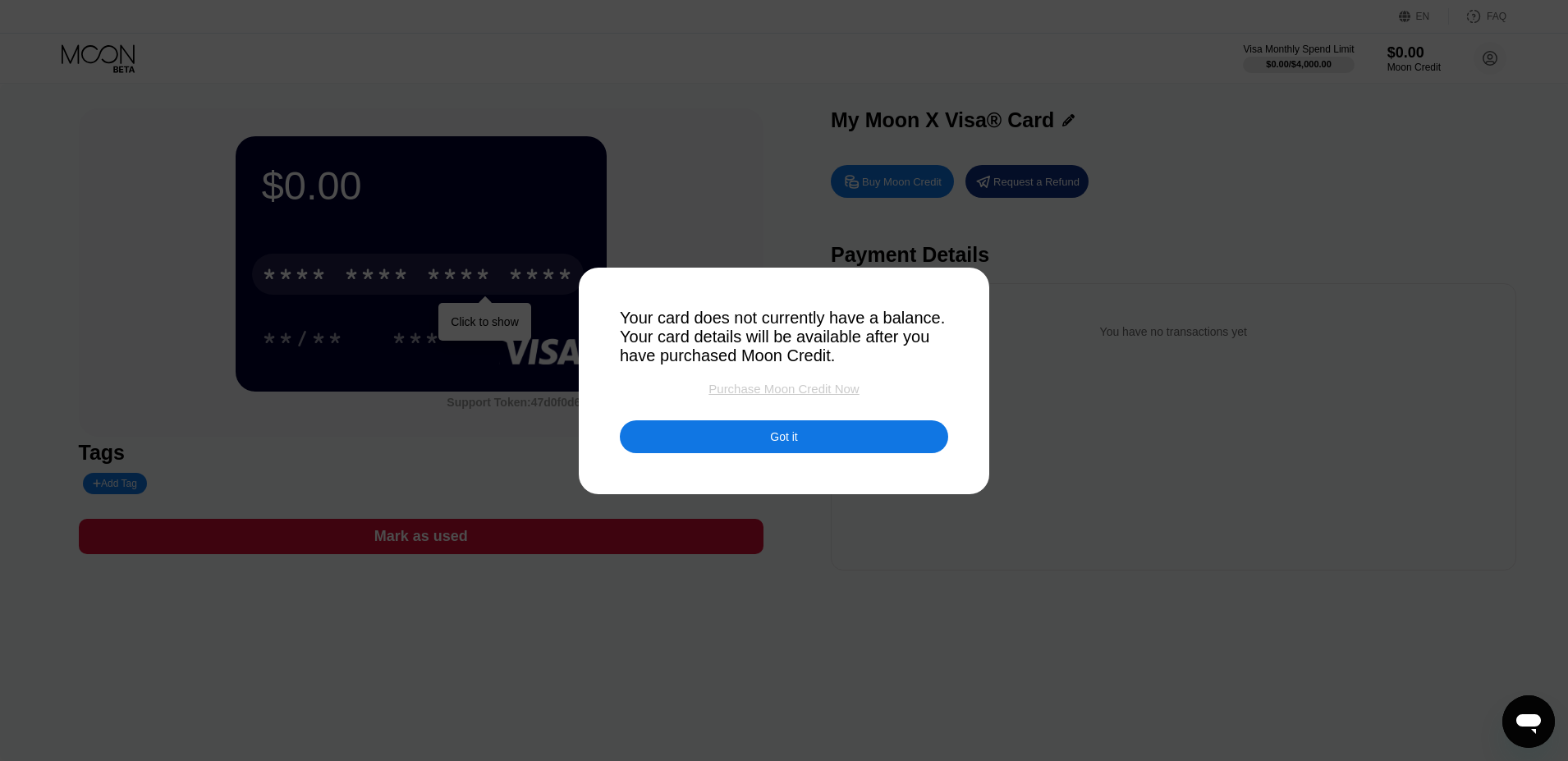
click at [752, 389] on div "Purchase Moon Credit Now" at bounding box center [784, 388] width 150 height 14
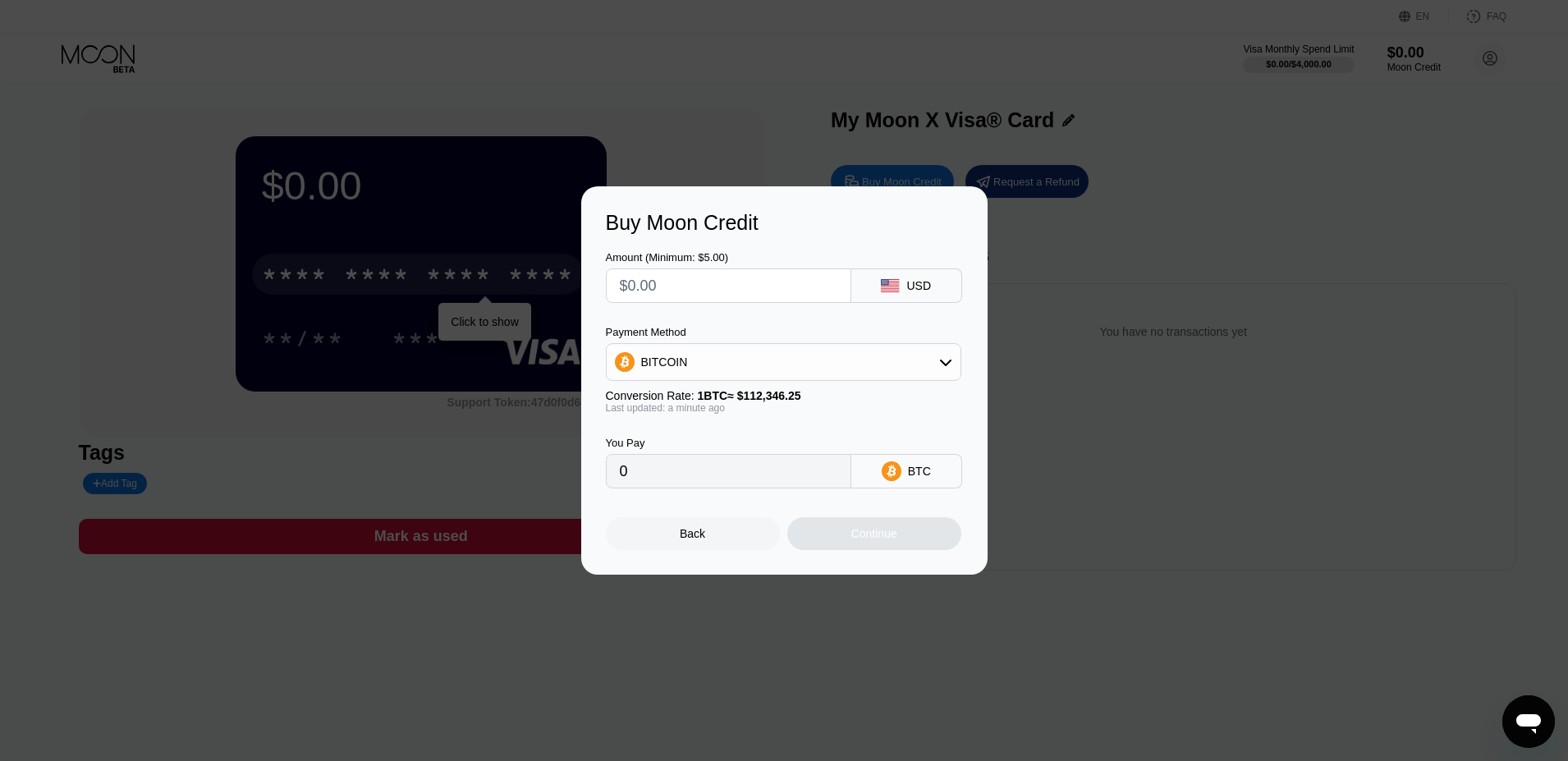
click at [1177, 442] on div "Buy Moon Credit Amount (Minimum: $5.00) USD Payment Method BITCOIN Conversion R…" at bounding box center [784, 380] width 1568 height 388
click at [740, 406] on div "Last updated: a minute ago" at bounding box center [784, 408] width 356 height 12
click at [655, 537] on div "Back" at bounding box center [693, 534] width 174 height 33
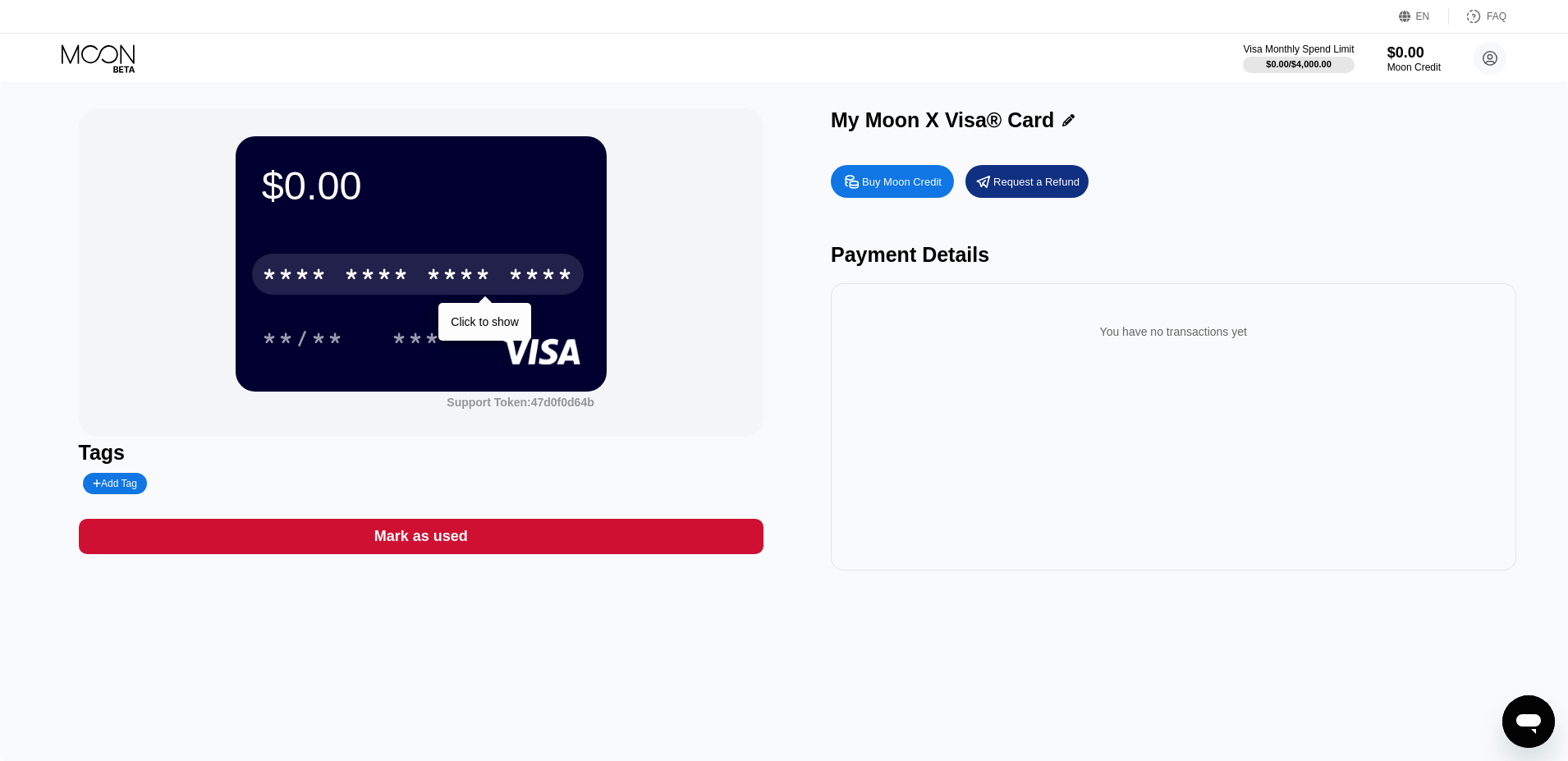
click at [875, 375] on div "You have no transactions yet" at bounding box center [1173, 427] width 686 height 288
click at [867, 181] on div "Buy Moon Credit" at bounding box center [902, 182] width 80 height 14
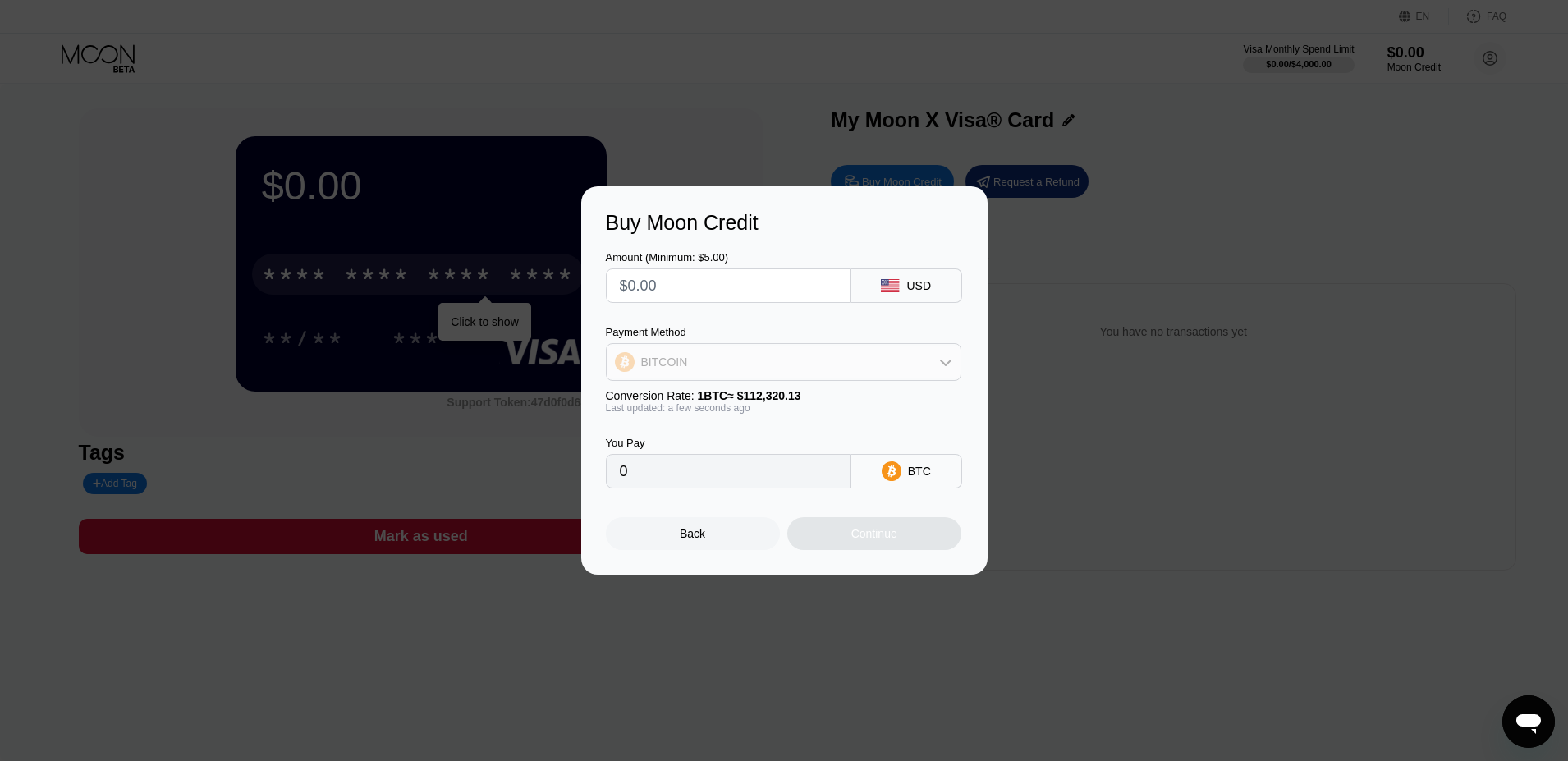
click at [863, 351] on div "BITCOIN" at bounding box center [784, 362] width 354 height 33
click at [645, 434] on div "USDT on TRON" at bounding box center [784, 444] width 346 height 33
type input "0.00"
click at [705, 286] on input "text" at bounding box center [729, 286] width 217 height 33
type input "$1"
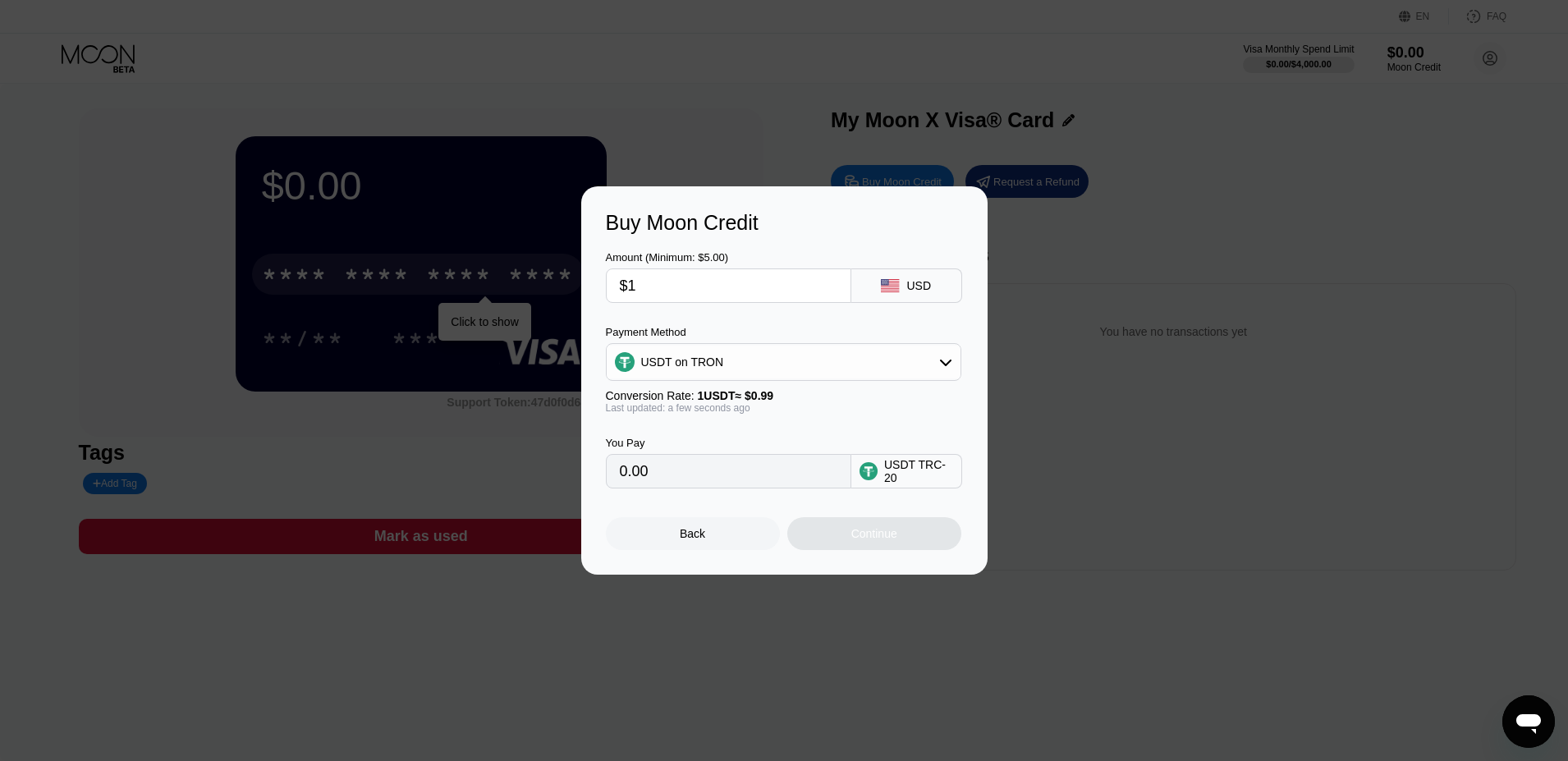
type input "1.01"
type input "$10"
type input "10.10"
type input "$10"
click at [931, 540] on div "Continue" at bounding box center [875, 534] width 174 height 33
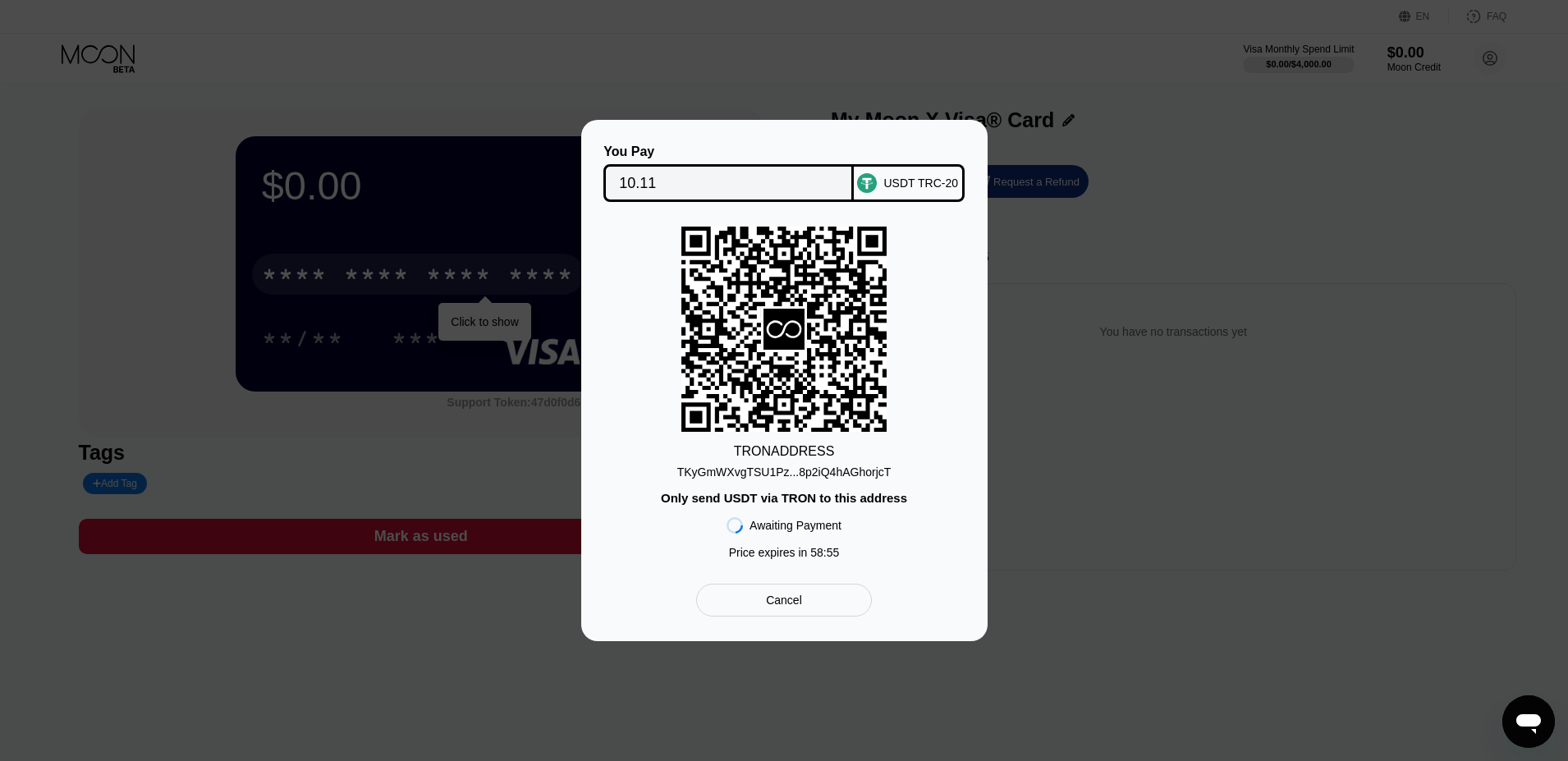
click at [787, 602] on div "Cancel" at bounding box center [784, 600] width 36 height 15
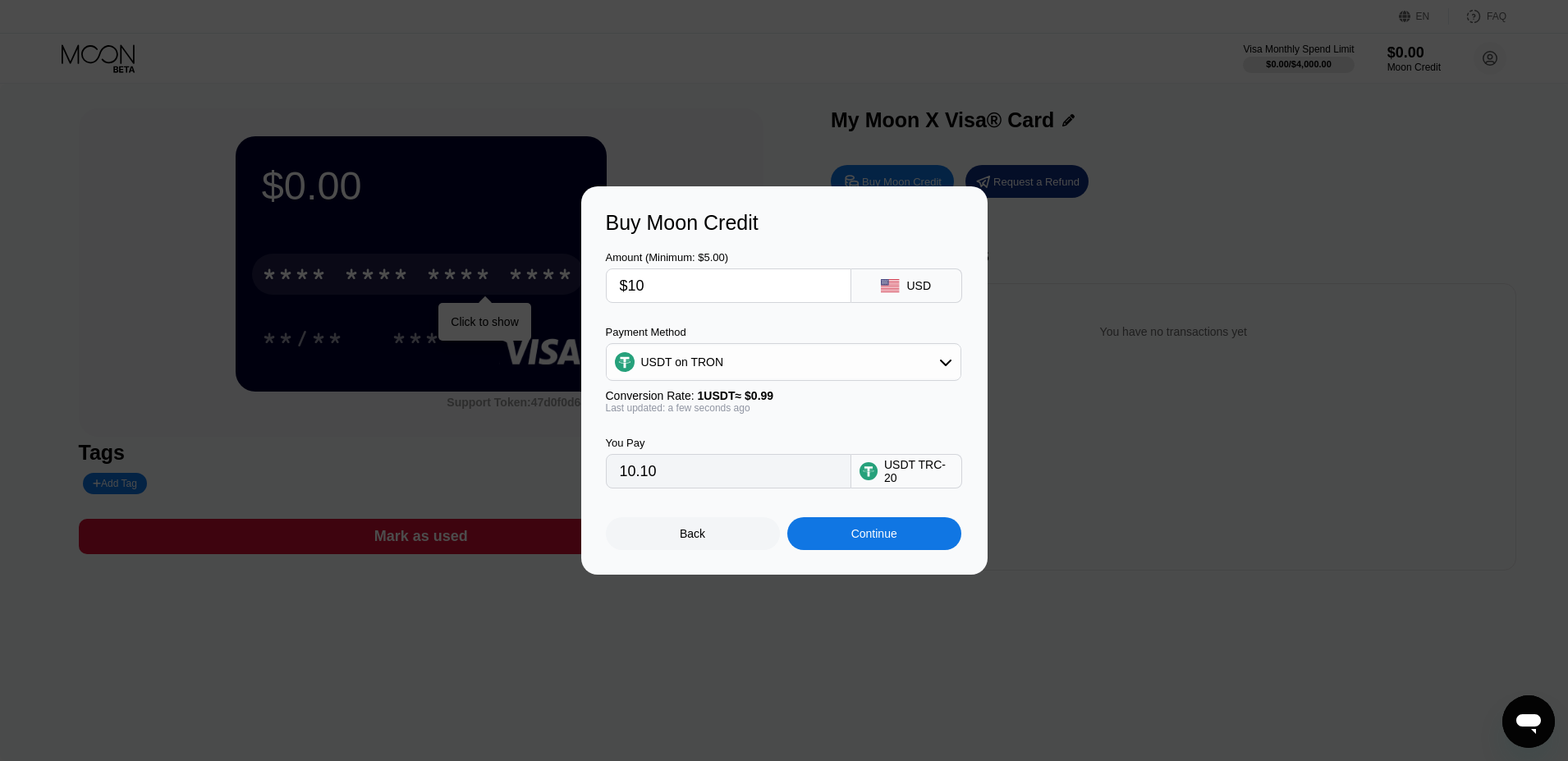
click at [743, 531] on div "Back" at bounding box center [693, 534] width 174 height 33
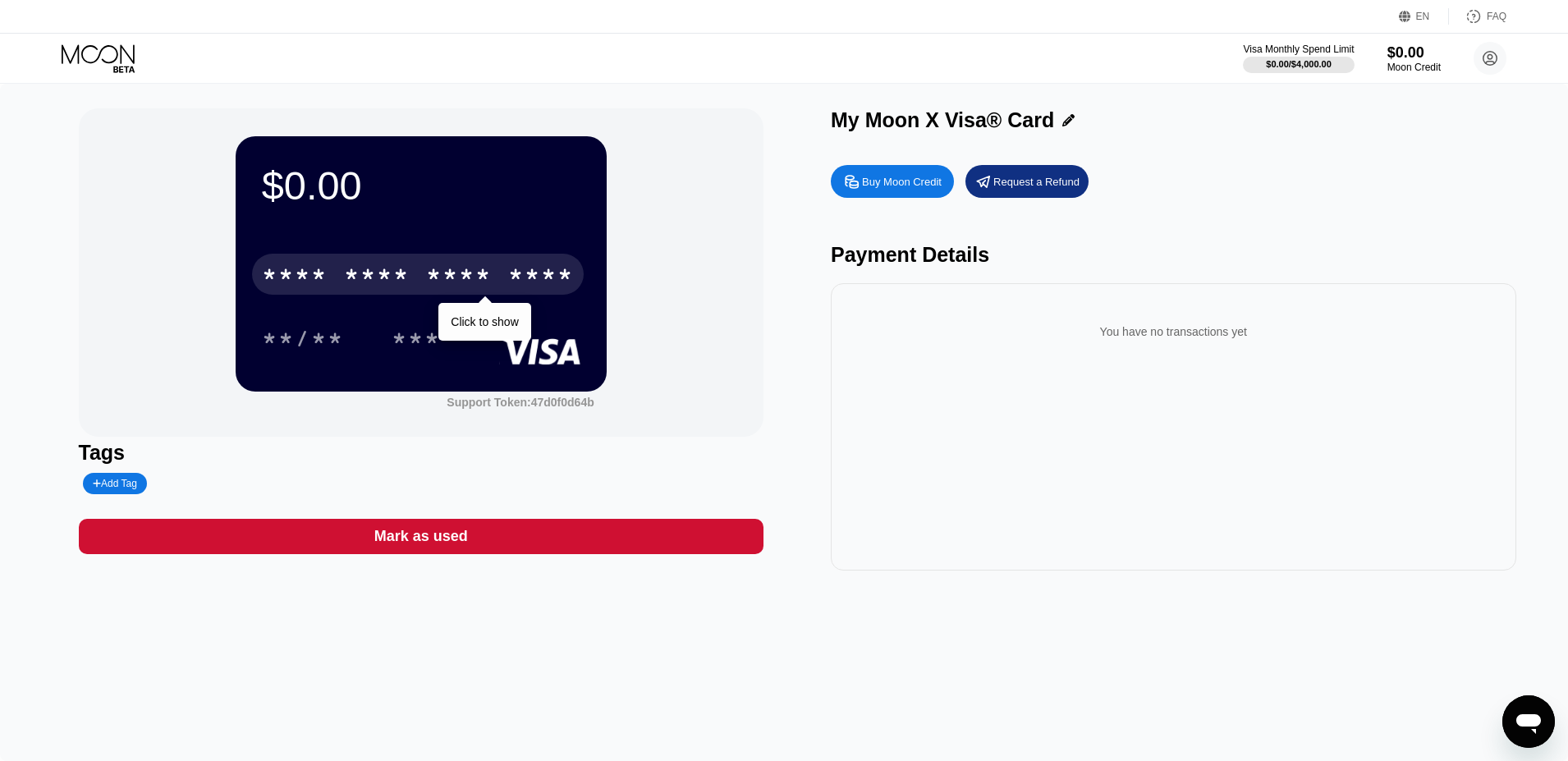
click at [900, 182] on div "Buy Moon Credit" at bounding box center [902, 182] width 80 height 14
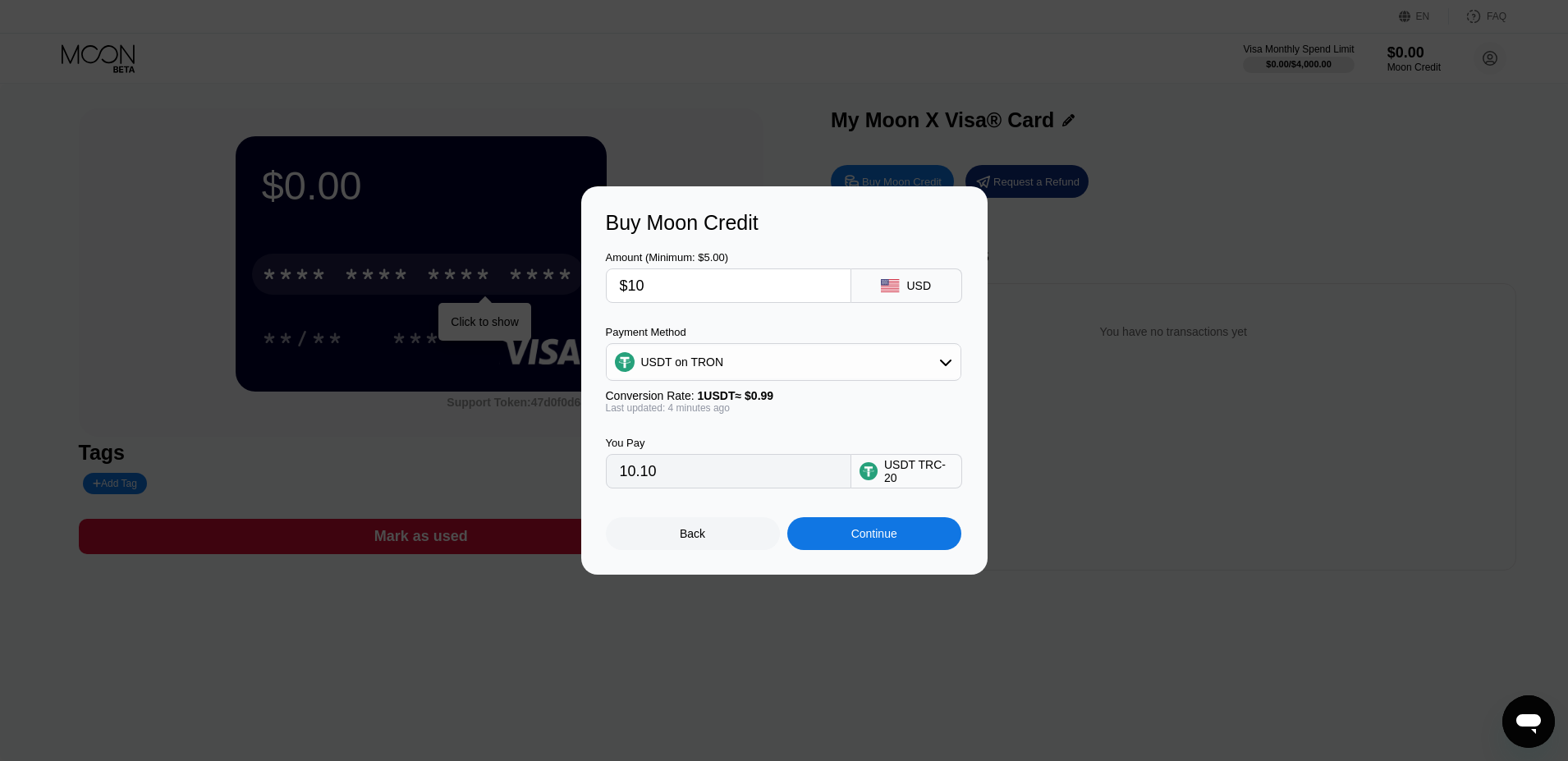
click at [801, 278] on input "$10" at bounding box center [729, 286] width 217 height 33
type input "$1"
type input "1.01"
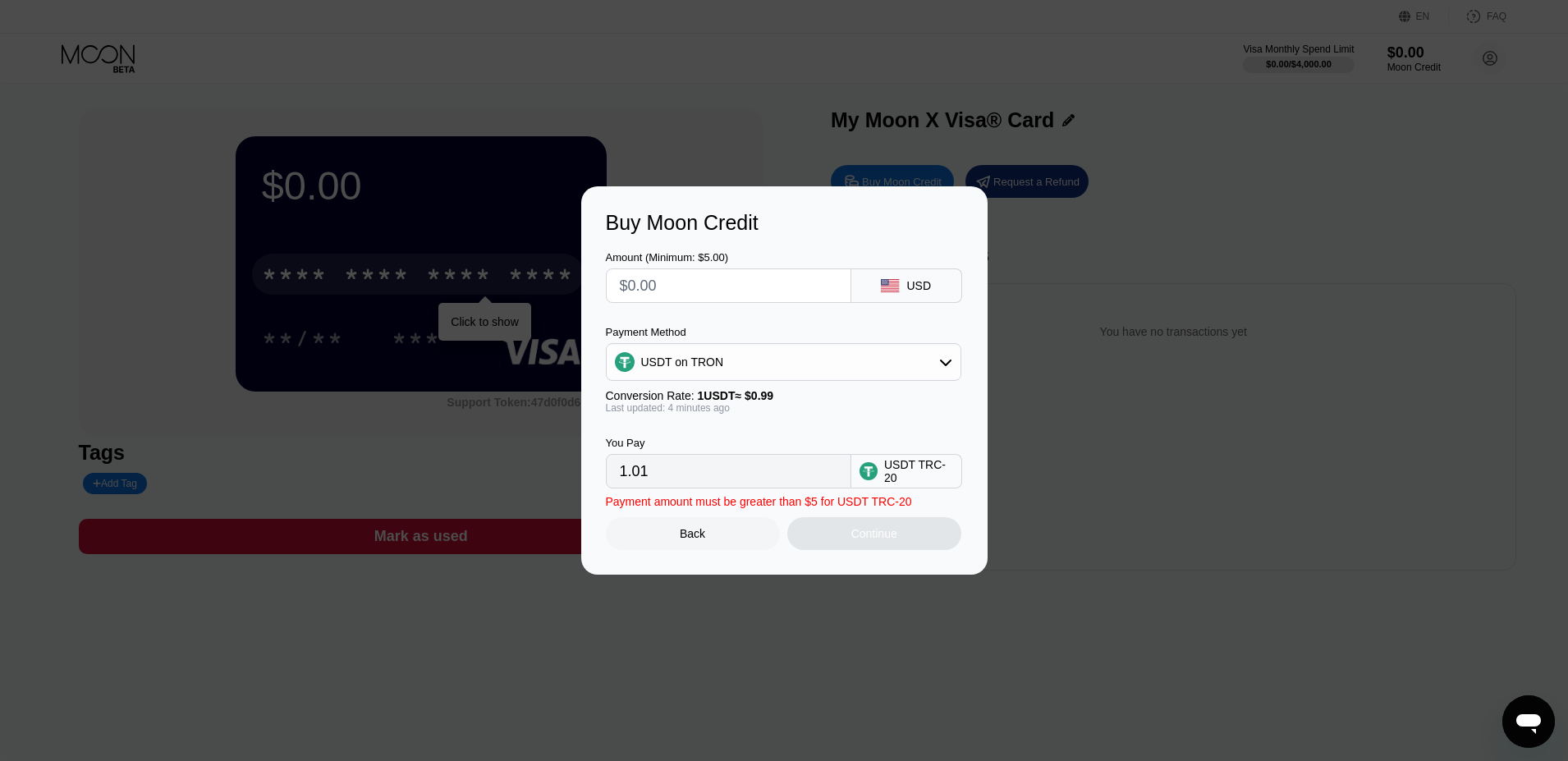
type input "0.00"
type input "$7"
type input "7.07"
type input "0.00"
type input "$6"
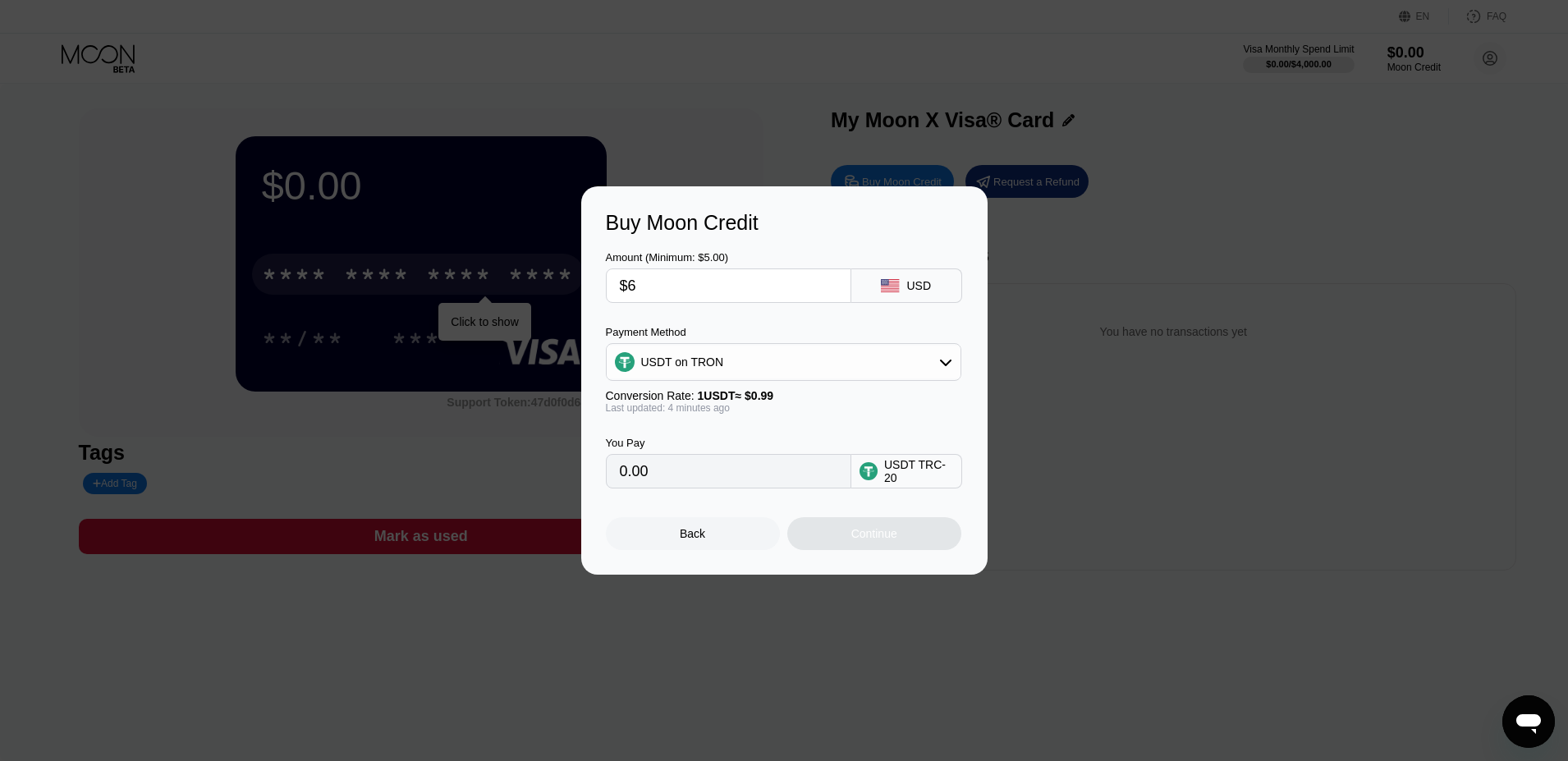
type input "6.06"
type input "$6.9"
type input "6.97"
type input "$6.9"
click at [763, 437] on div "You Pay" at bounding box center [729, 443] width 245 height 12
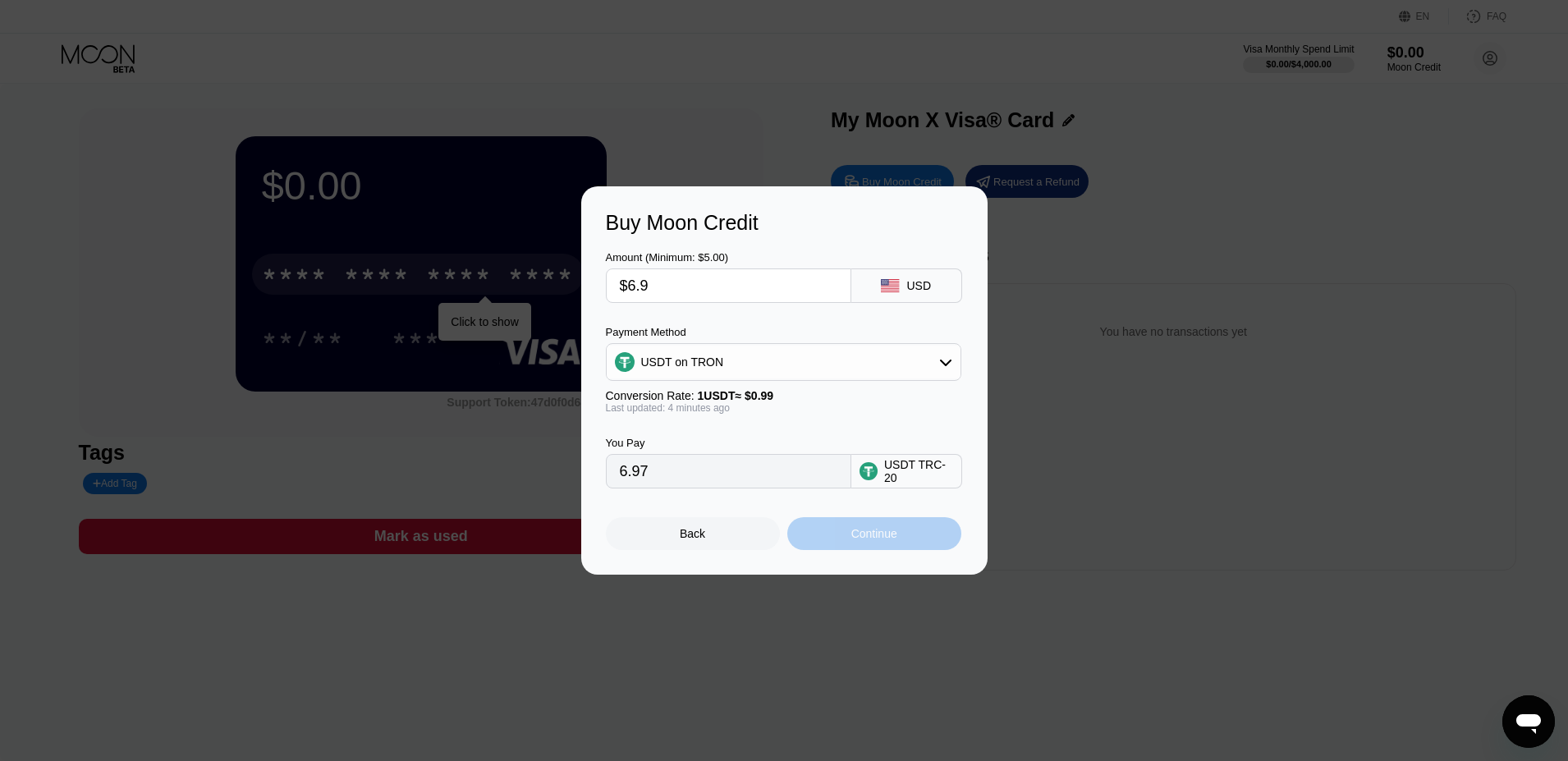
click at [849, 532] on div "Continue" at bounding box center [875, 534] width 174 height 33
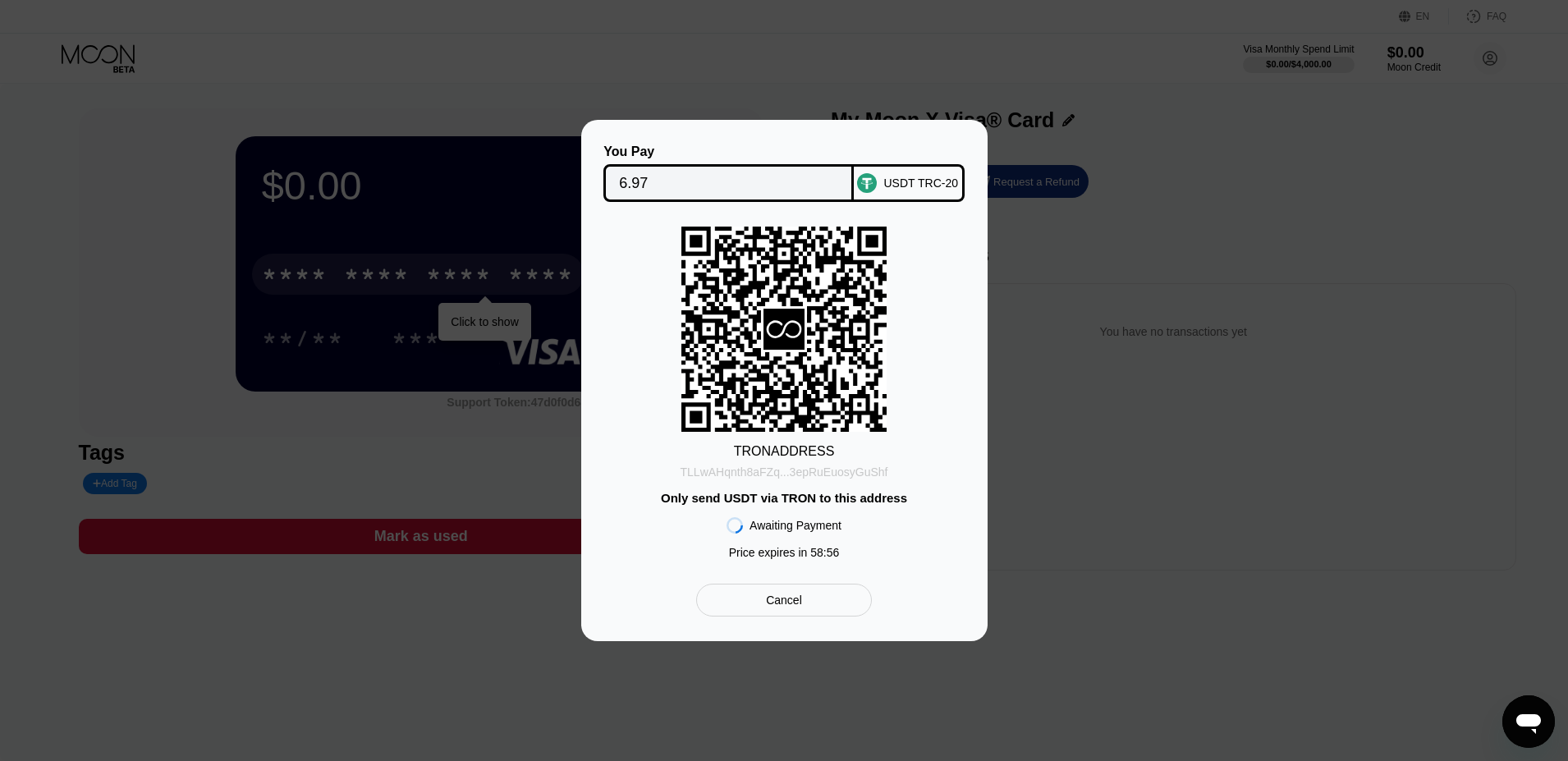
click at [704, 472] on div "TLLwAHqnth8aFZq...3epRuEuosyGuShf" at bounding box center [784, 472] width 208 height 13
click at [774, 377] on rect at bounding box center [784, 329] width 206 height 206
click at [641, 59] on div at bounding box center [788, 380] width 1576 height 761
click at [777, 608] on div "Cancel" at bounding box center [784, 600] width 175 height 33
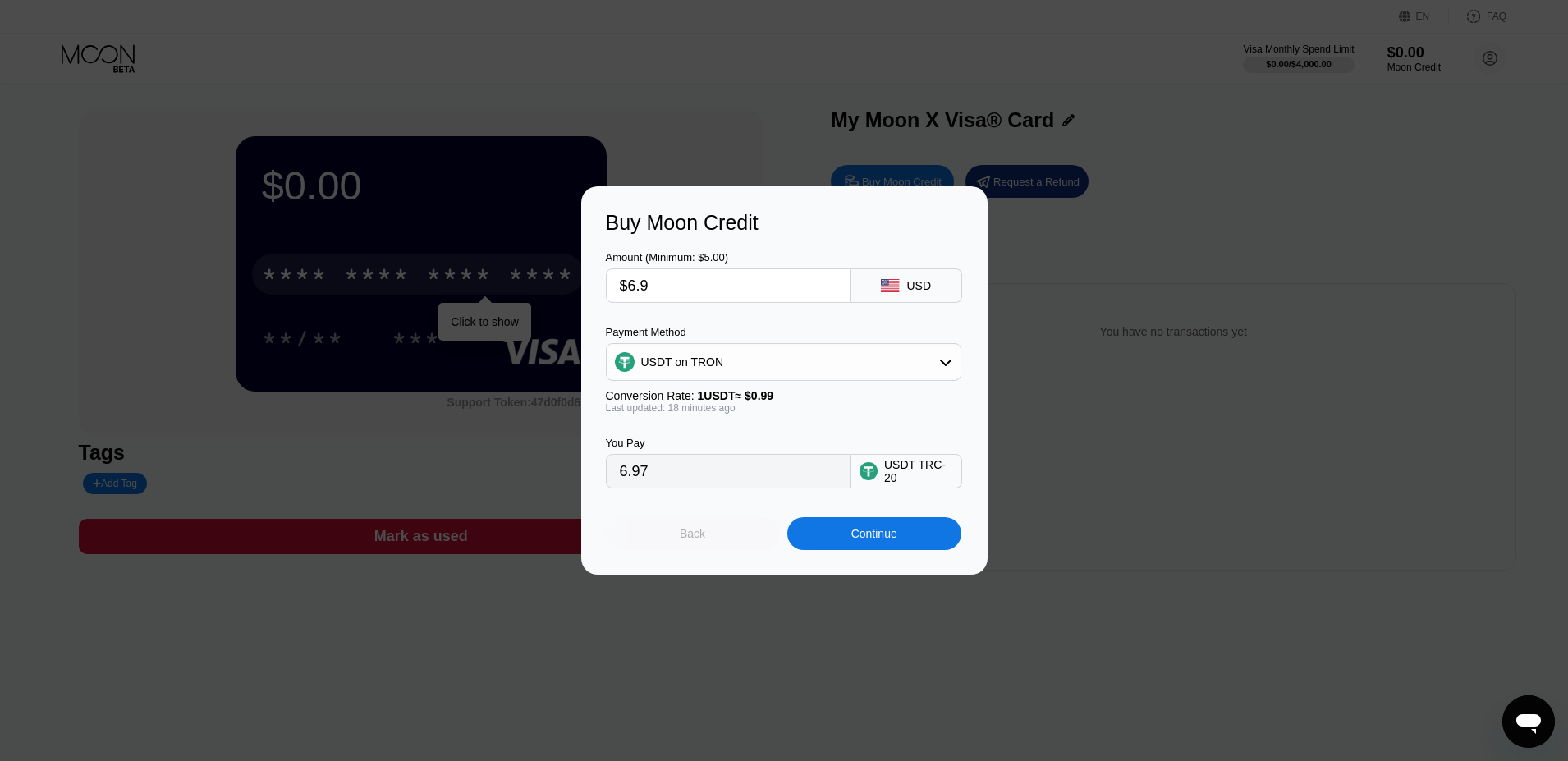
click at [720, 529] on div "Back" at bounding box center [693, 534] width 174 height 33
